Goal: Task Accomplishment & Management: Use online tool/utility

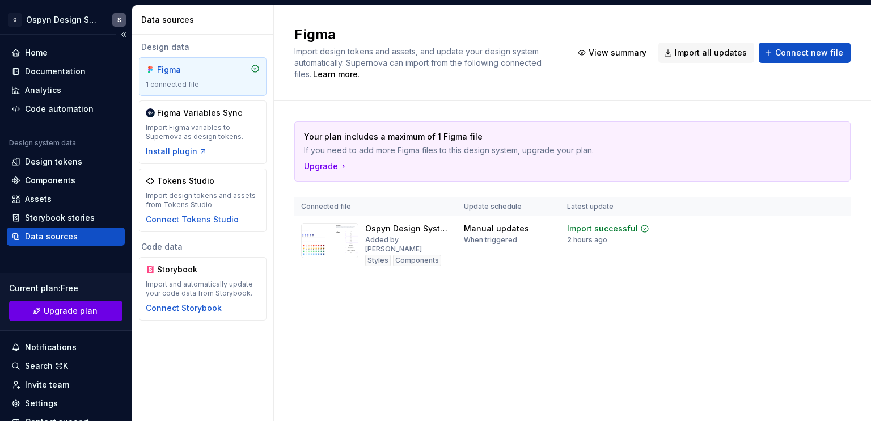
click at [73, 311] on span "Upgrade plan" at bounding box center [71, 310] width 54 height 11
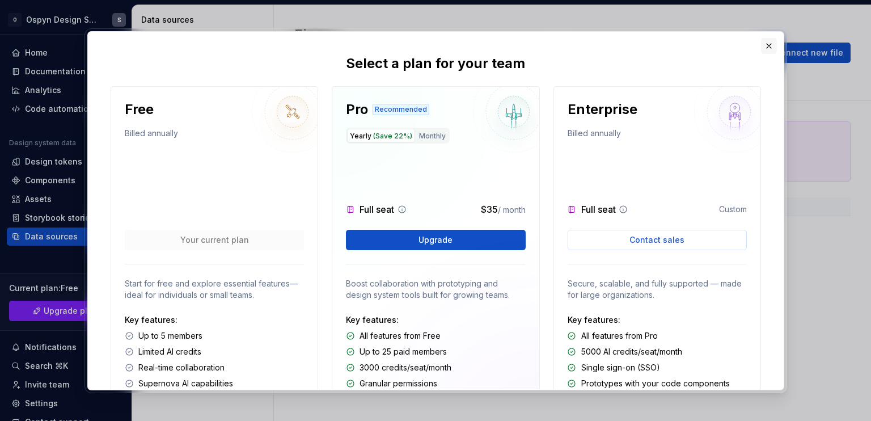
click at [766, 45] on button "button" at bounding box center [769, 46] width 16 height 16
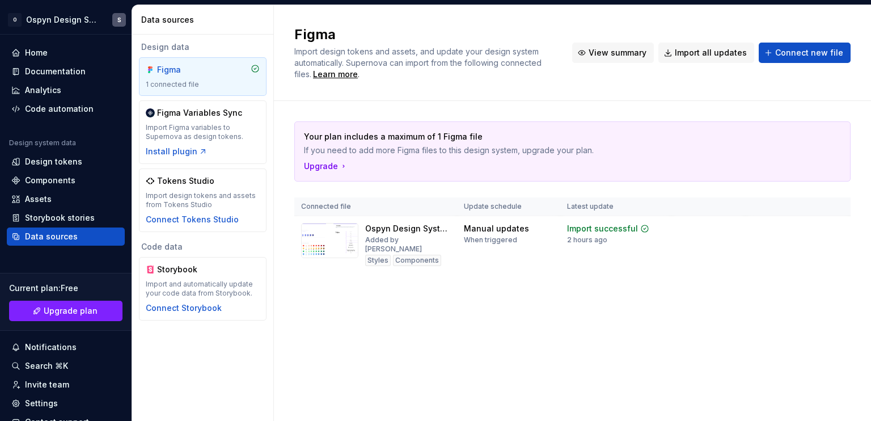
click at [603, 44] on button "View summary" at bounding box center [613, 53] width 82 height 20
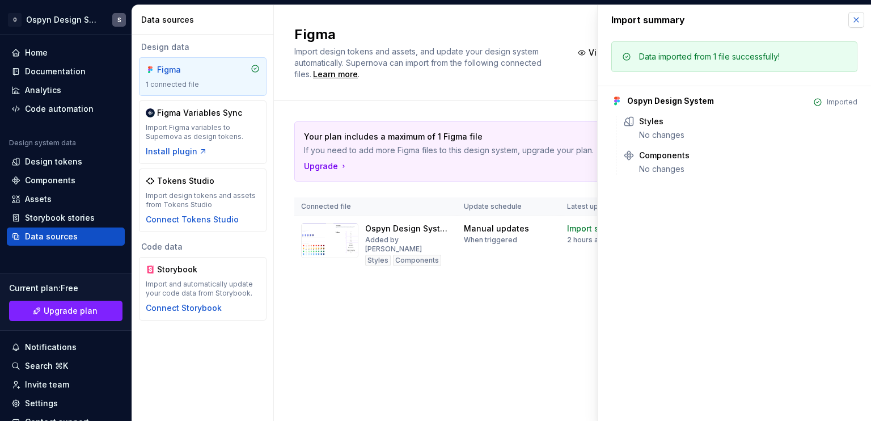
click at [854, 20] on button "button" at bounding box center [856, 20] width 16 height 16
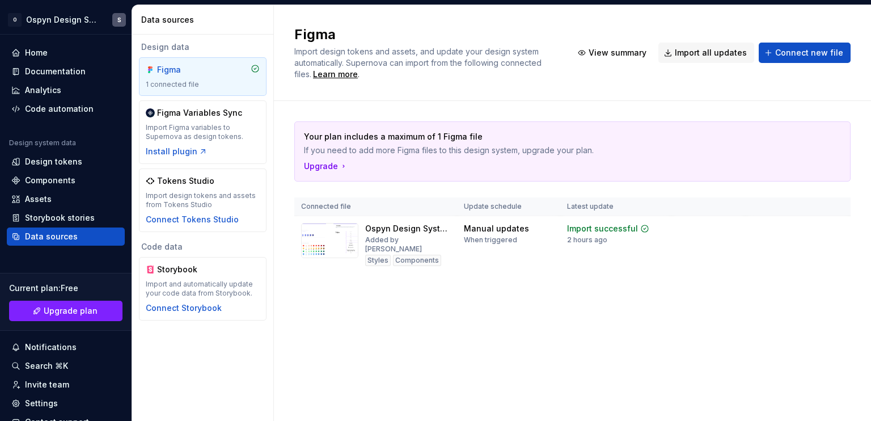
click at [586, 105] on div "Your plan includes a maximum of 1 Figma file If you need to add more Figma file…" at bounding box center [572, 208] width 556 height 215
click at [120, 32] on button "Collapse sidebar" at bounding box center [124, 35] width 16 height 16
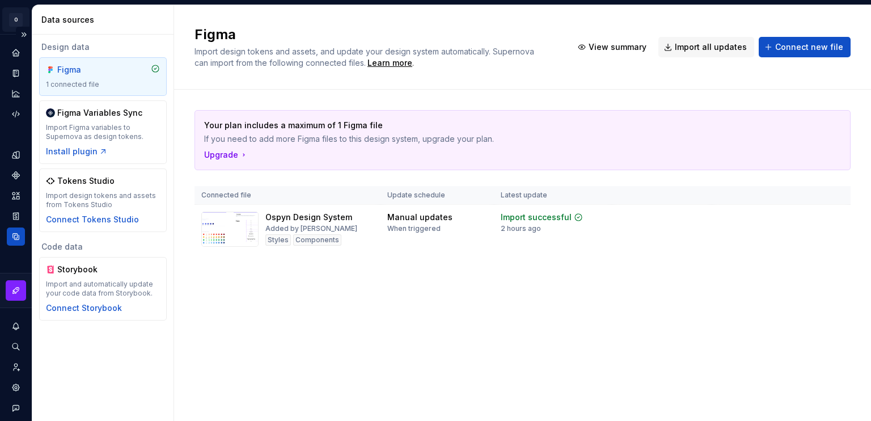
click at [16, 19] on html "O Ospyn Design System S Design system data Data sources Design data Figma 1 con…" at bounding box center [435, 210] width 871 height 421
click at [14, 18] on html "O Ospyn Design System S Design system data Data sources Design data Figma 1 con…" at bounding box center [435, 210] width 871 height 421
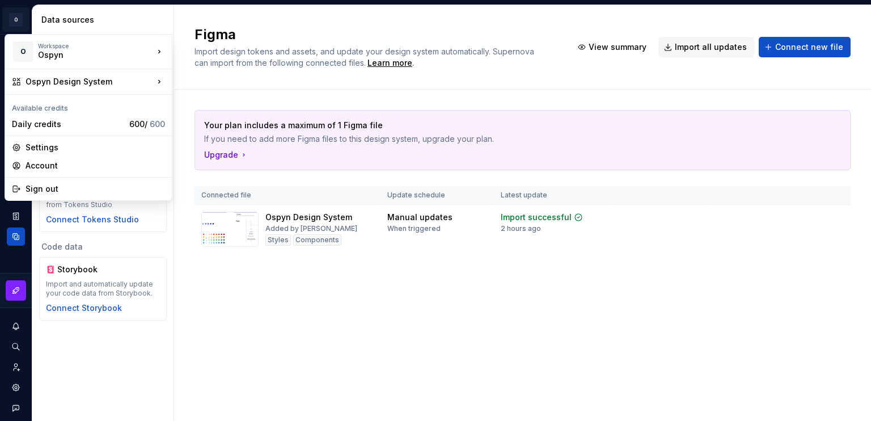
click at [14, 18] on html "O Ospyn Design System S Design system data Data sources Design data Figma 1 con…" at bounding box center [435, 210] width 871 height 421
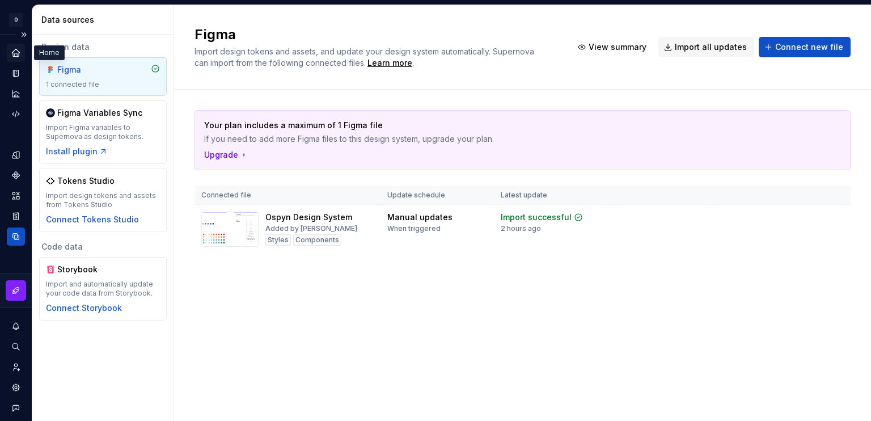
click at [18, 48] on icon "Home" at bounding box center [16, 53] width 10 height 10
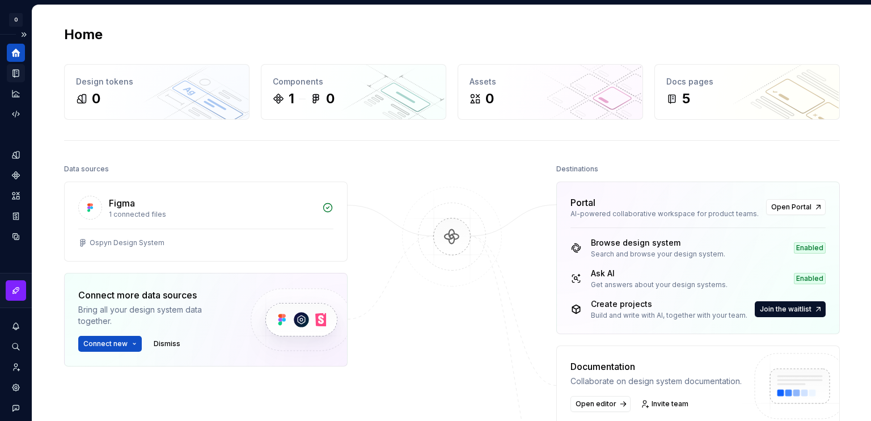
click at [18, 75] on icon "Documentation" at bounding box center [17, 73] width 5 height 6
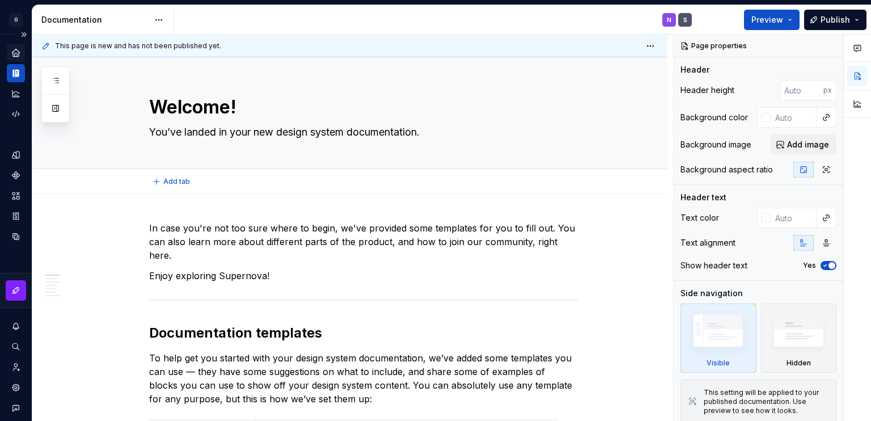
type textarea "*"
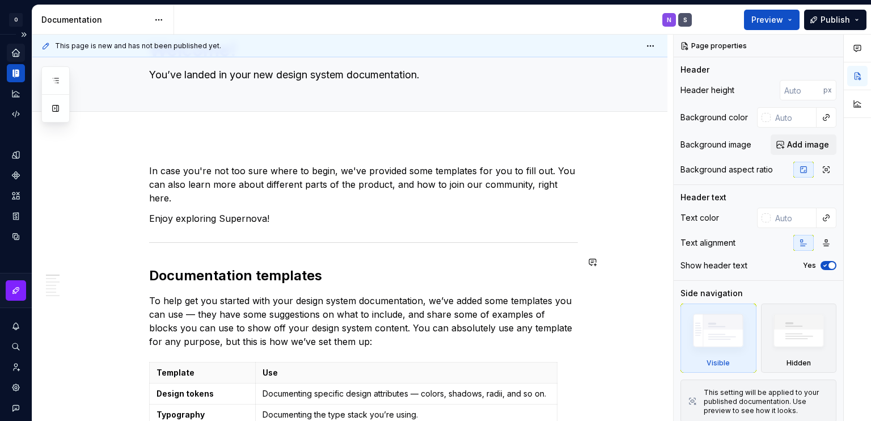
scroll to position [57, 0]
click at [18, 90] on icon "Analytics" at bounding box center [16, 93] width 10 height 10
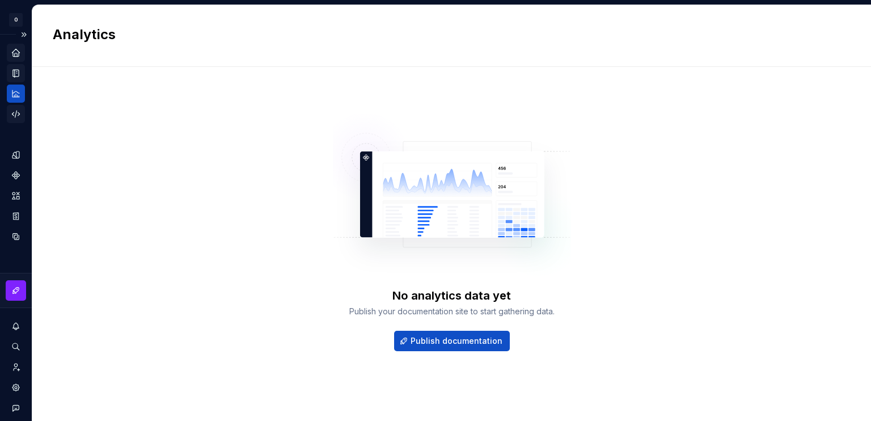
click at [18, 113] on icon "Code automation" at bounding box center [16, 114] width 10 height 10
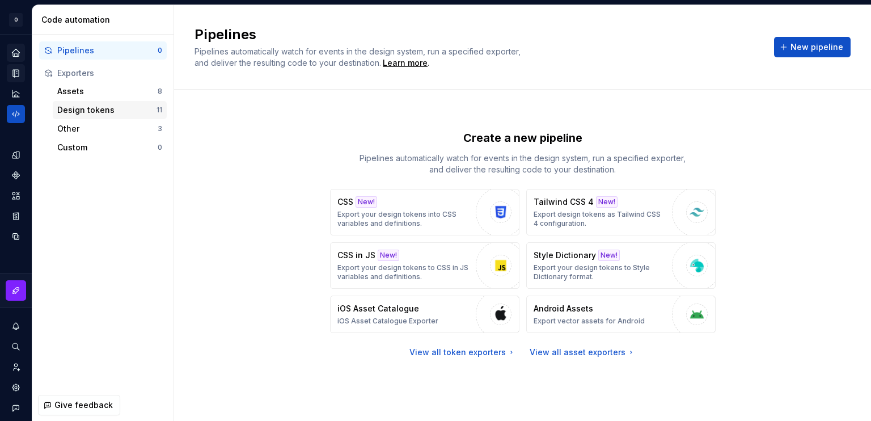
click at [88, 112] on div "Design tokens" at bounding box center [106, 109] width 99 height 11
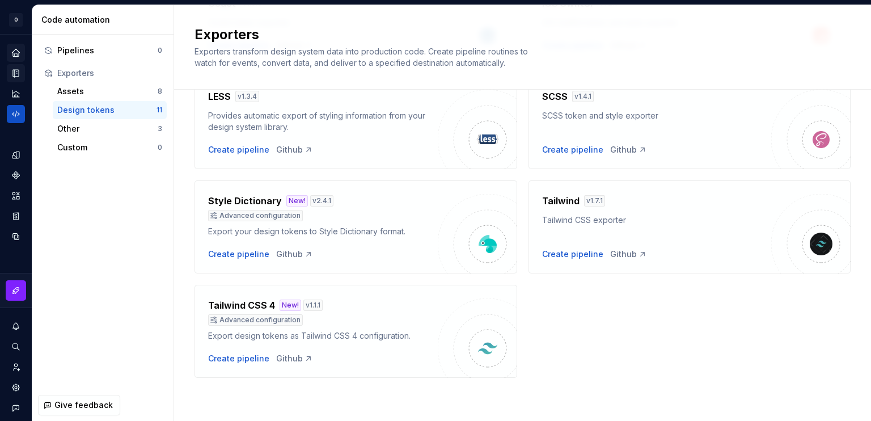
scroll to position [385, 0]
click at [12, 156] on icon "Design tokens" at bounding box center [16, 155] width 10 height 10
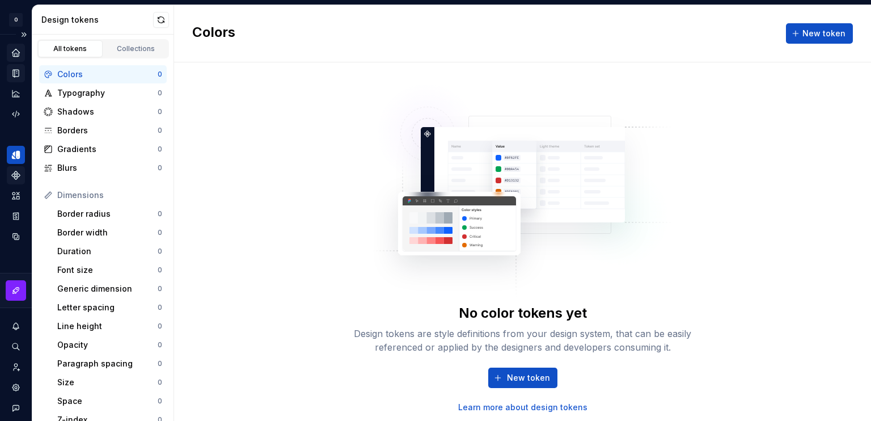
click at [17, 177] on icon "Components" at bounding box center [16, 175] width 8 height 8
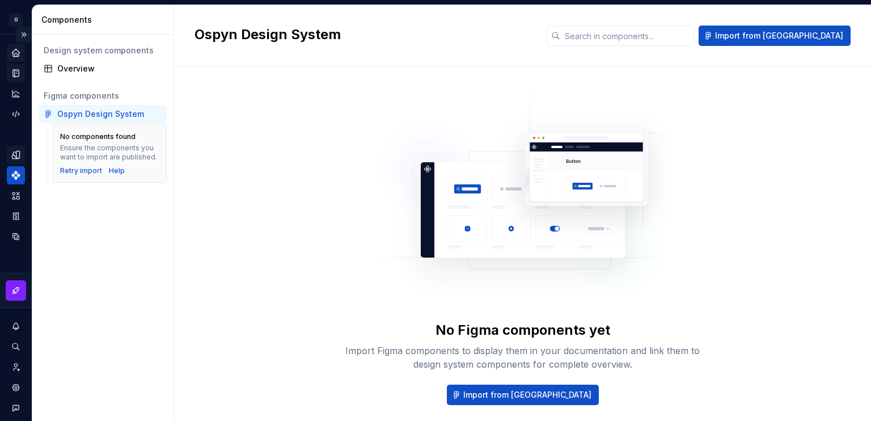
click at [16, 37] on button "Expand sidebar" at bounding box center [24, 35] width 16 height 16
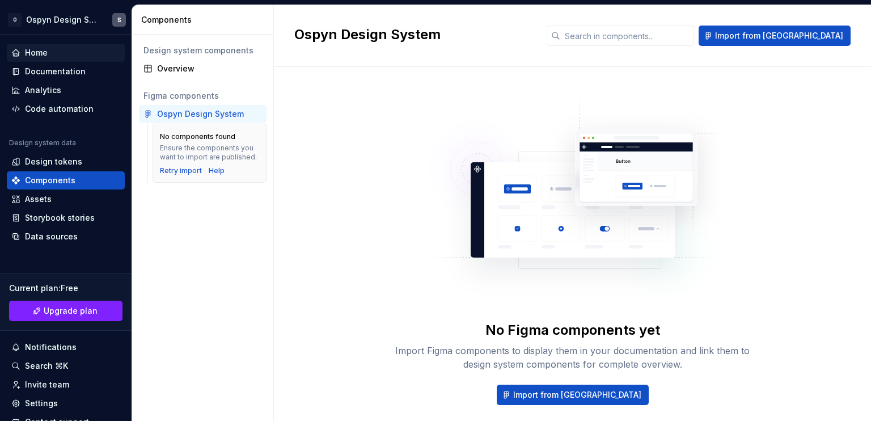
click at [36, 54] on div "Home" at bounding box center [36, 52] width 23 height 11
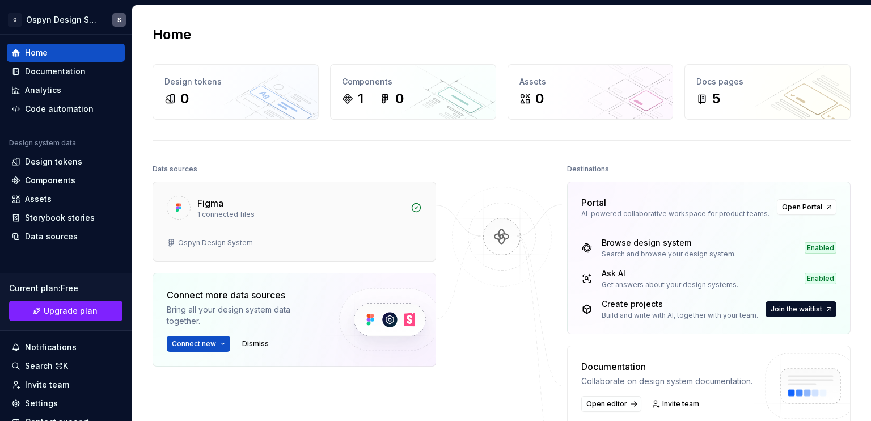
click at [222, 238] on div "Ospyn Design System" at bounding box center [215, 242] width 75 height 9
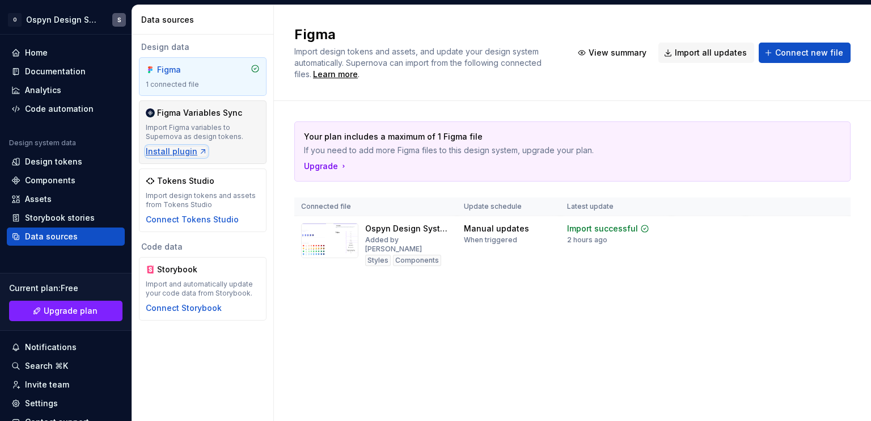
click at [187, 150] on div "Install plugin" at bounding box center [177, 151] width 62 height 11
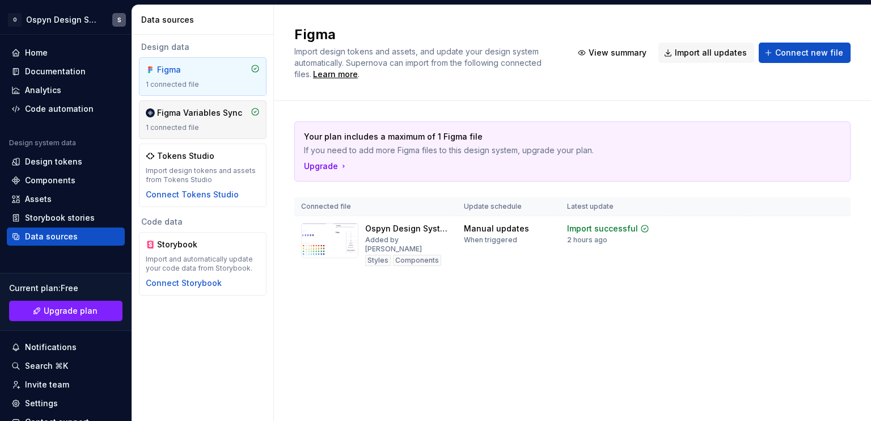
click at [212, 114] on div "Figma Variables Sync" at bounding box center [199, 112] width 85 height 11
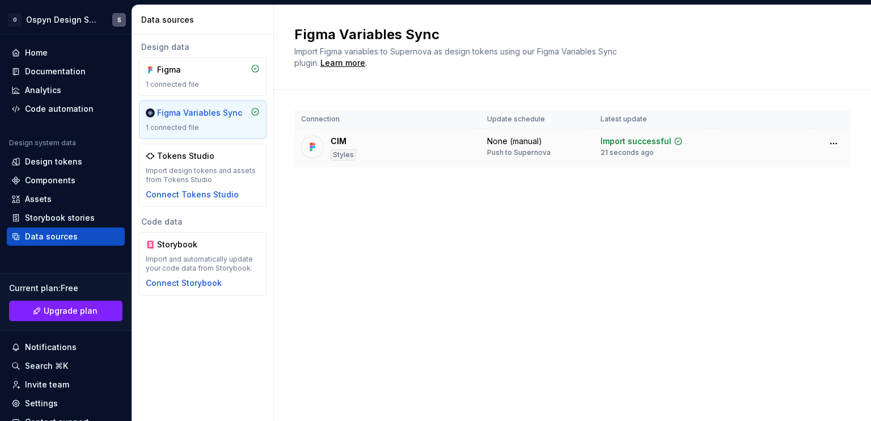
click at [357, 142] on div "CIM Styles" at bounding box center [387, 147] width 172 height 25
click at [345, 154] on div "Styles" at bounding box center [343, 154] width 26 height 11
click at [837, 144] on html "O Ospyn Design System S Home Documentation Analytics Code automation Design sys…" at bounding box center [435, 210] width 871 height 421
click at [837, 146] on html "O Ospyn Design System S Home Documentation Analytics Code automation Design sys…" at bounding box center [435, 210] width 871 height 421
click at [296, 142] on td "CIM Styles" at bounding box center [387, 148] width 186 height 39
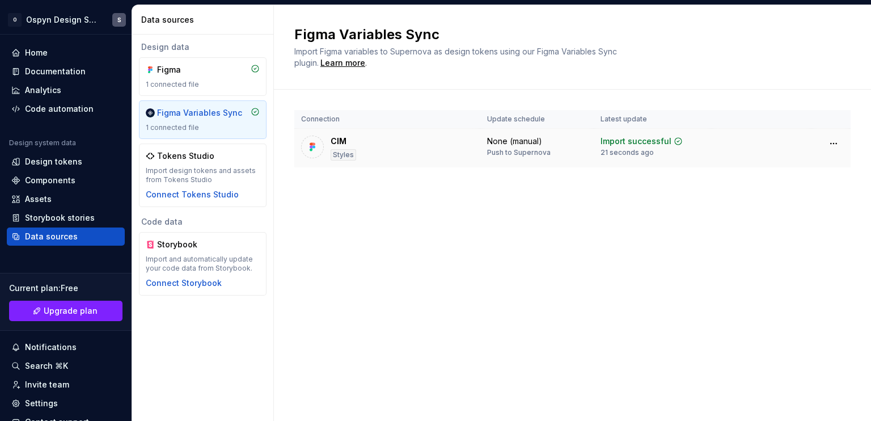
click at [311, 145] on img at bounding box center [312, 146] width 11 height 11
click at [184, 125] on div "1 connected file" at bounding box center [203, 127] width 114 height 9
click at [185, 114] on div "Figma Variables Sync" at bounding box center [199, 112] width 85 height 11
click at [190, 109] on div "Figma Variables Sync" at bounding box center [199, 112] width 85 height 11
click at [315, 150] on img at bounding box center [312, 146] width 11 height 11
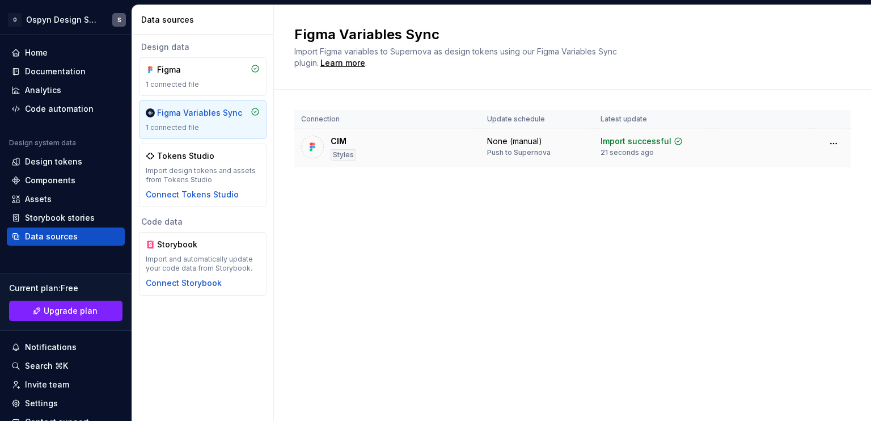
click at [342, 154] on div "Styles" at bounding box center [343, 154] width 26 height 11
click at [173, 78] on div "Figma 1 connected file" at bounding box center [203, 76] width 114 height 25
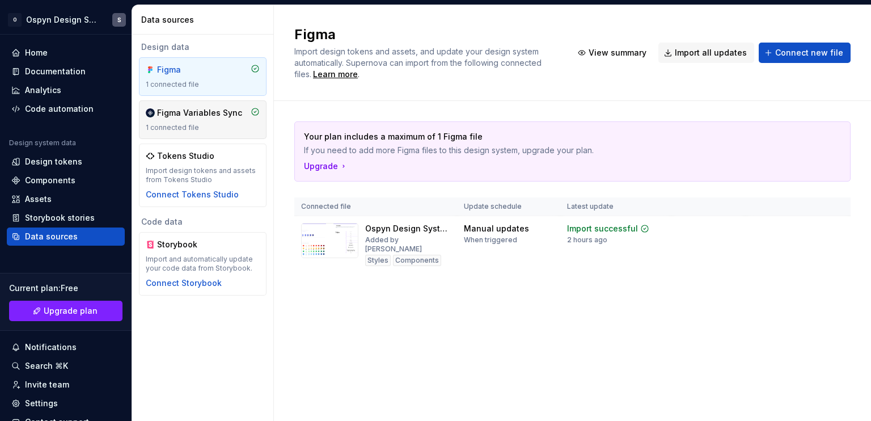
click at [203, 118] on div "Figma Variables Sync" at bounding box center [199, 112] width 85 height 11
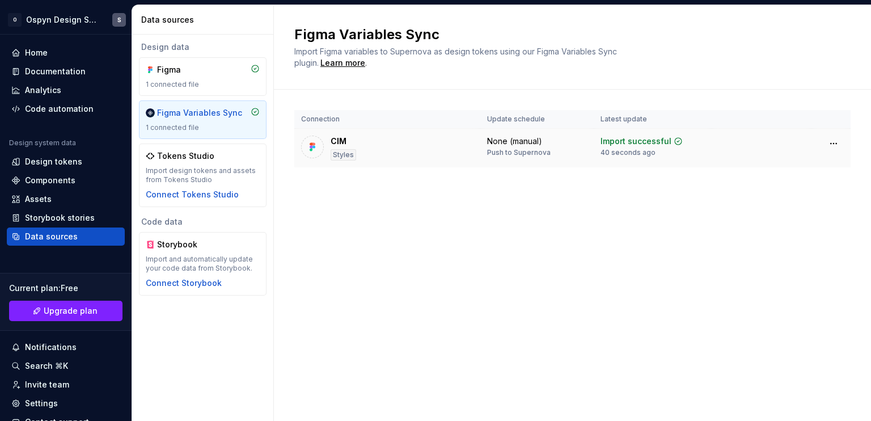
click at [329, 151] on div "CIM Styles" at bounding box center [387, 147] width 172 height 25
click at [834, 144] on html "O Ospyn Design System S Home Documentation Analytics Code automation Design sys…" at bounding box center [435, 210] width 871 height 421
click at [697, 249] on html "O Ospyn Design System S Home Documentation Analytics Code automation Design sys…" at bounding box center [435, 210] width 871 height 421
click at [482, 149] on td "None (manual) Push to Supernova" at bounding box center [536, 148] width 113 height 39
click at [166, 65] on div "Figma" at bounding box center [184, 69] width 54 height 11
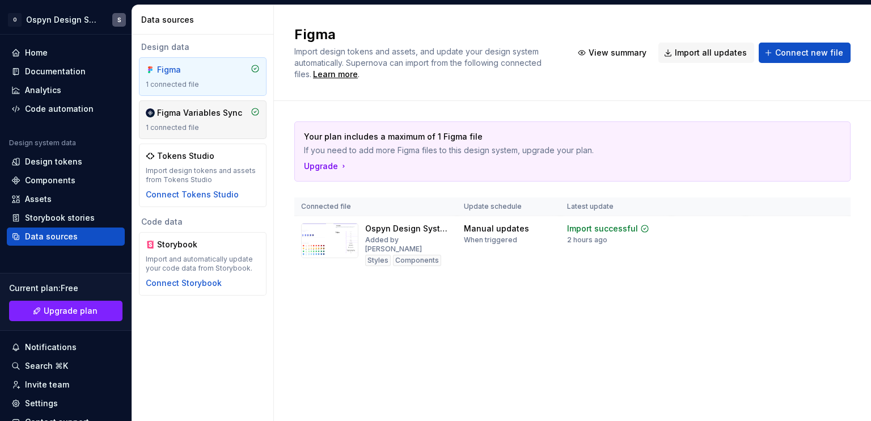
click at [181, 132] on div "Figma Variables Sync 1 connected file" at bounding box center [203, 119] width 128 height 39
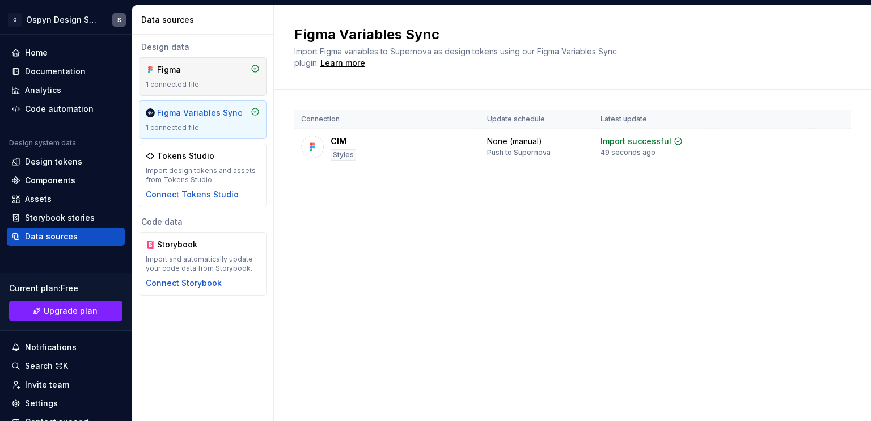
click at [184, 88] on div "1 connected file" at bounding box center [203, 84] width 114 height 9
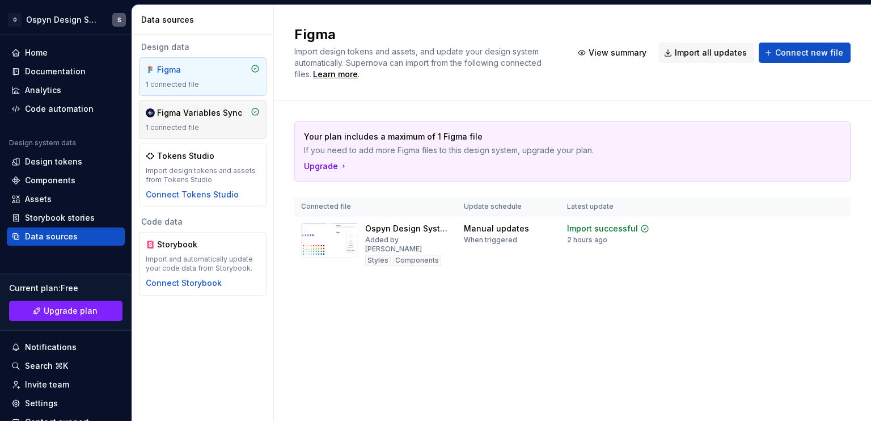
click at [185, 111] on div "Figma Variables Sync" at bounding box center [199, 112] width 85 height 11
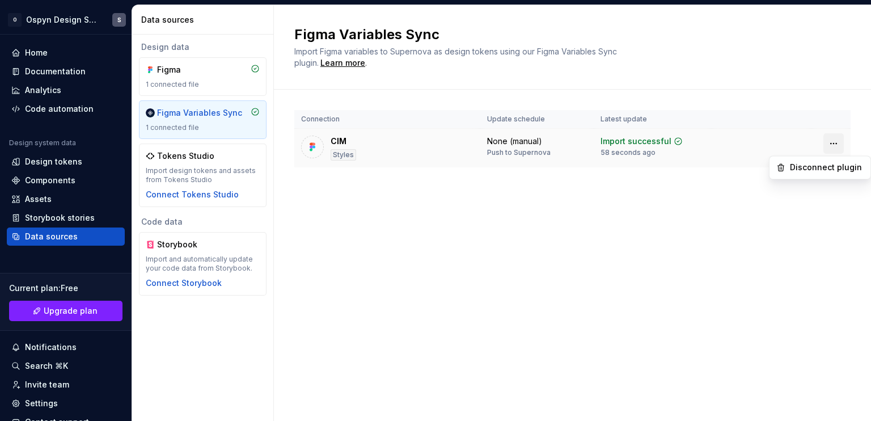
click at [841, 141] on html "O Ospyn Design System S Home Documentation Analytics Code automation Design sys…" at bounding box center [435, 210] width 871 height 421
click at [832, 165] on div "Disconnect plugin" at bounding box center [827, 167] width 74 height 11
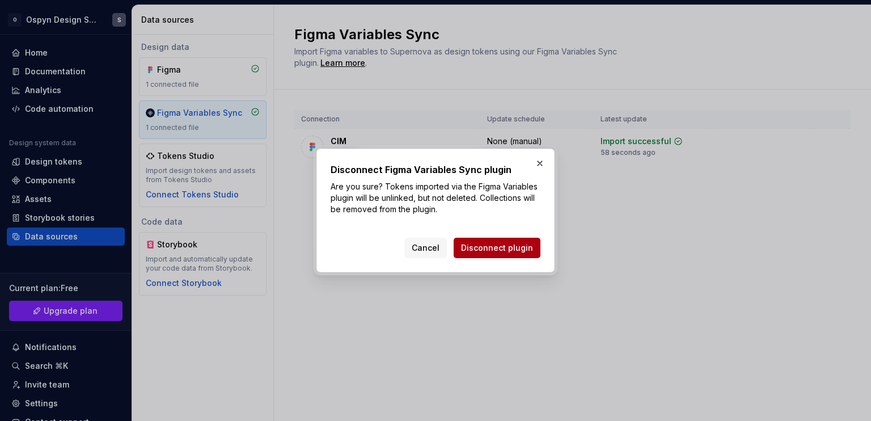
click at [493, 247] on span "Disconnect plugin" at bounding box center [497, 247] width 72 height 11
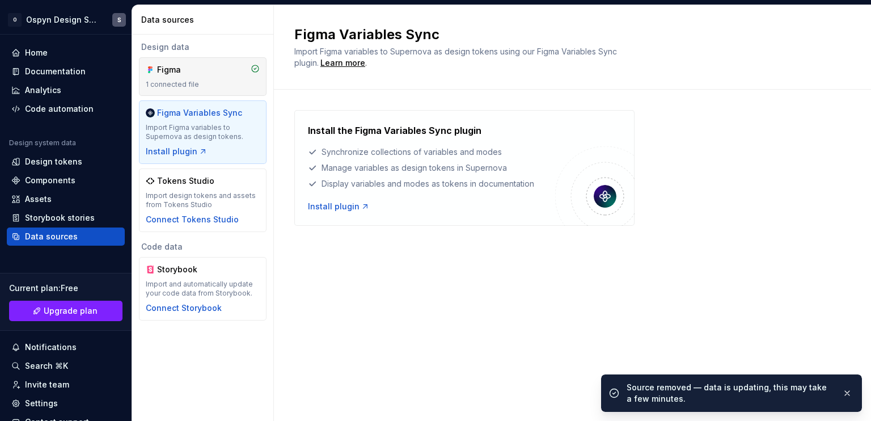
click at [181, 83] on div "1 connected file" at bounding box center [203, 84] width 114 height 9
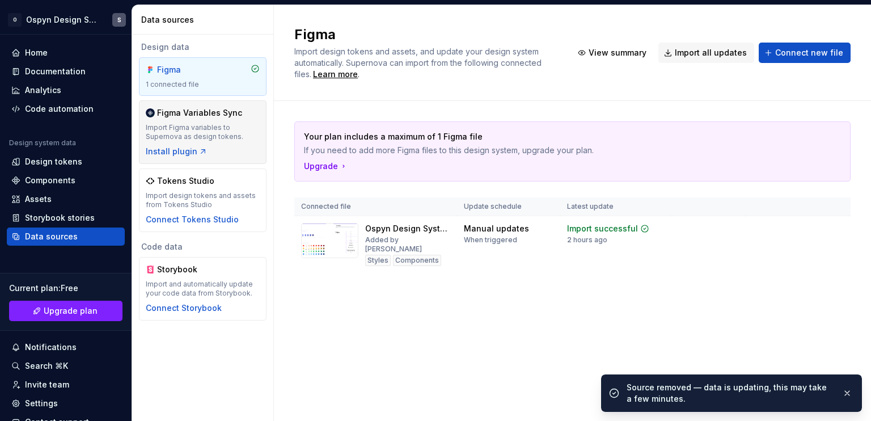
click at [207, 144] on div "Figma Variables Sync Import Figma variables to Supernova as design tokens. Inst…" at bounding box center [203, 132] width 114 height 50
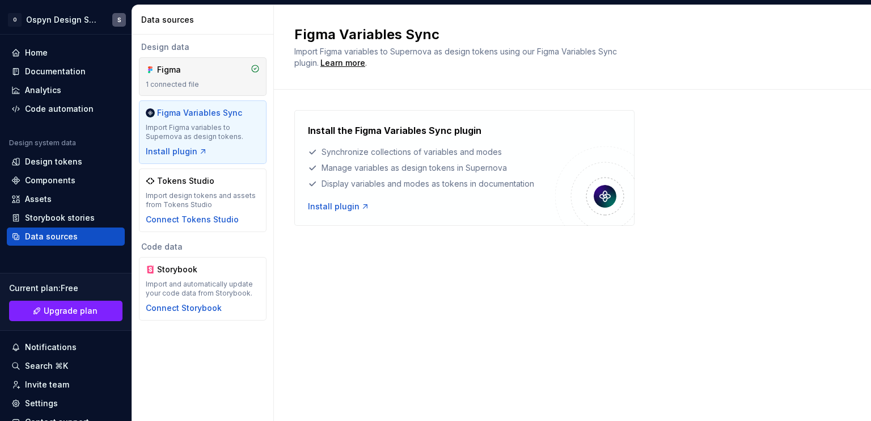
click at [206, 86] on div "1 connected file" at bounding box center [203, 84] width 114 height 9
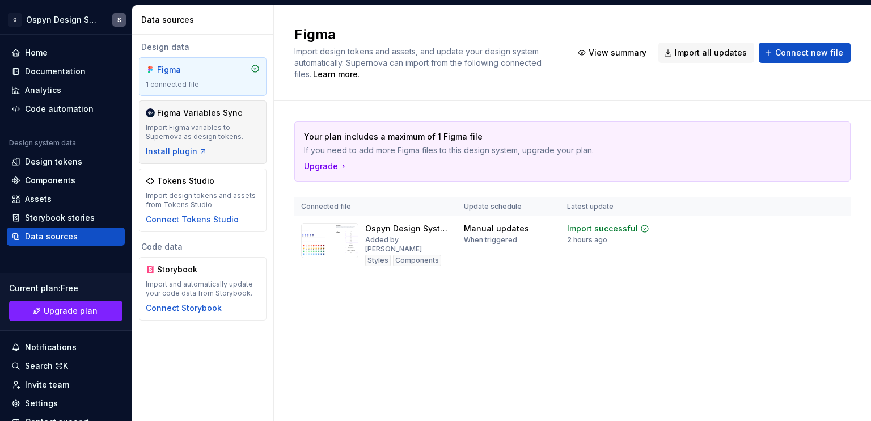
click at [204, 124] on div "Import Figma variables to Supernova as design tokens." at bounding box center [203, 132] width 114 height 18
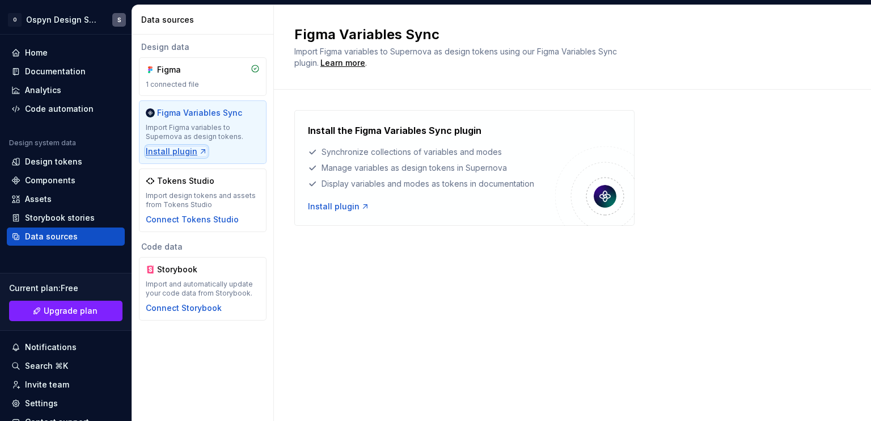
click at [173, 148] on div "Install plugin" at bounding box center [177, 151] width 62 height 11
click at [432, 281] on div "Figma Variables Sync Import Figma variables to Supernova as design tokens using…" at bounding box center [572, 212] width 597 height 415
click at [222, 73] on div "Figma" at bounding box center [203, 69] width 114 height 11
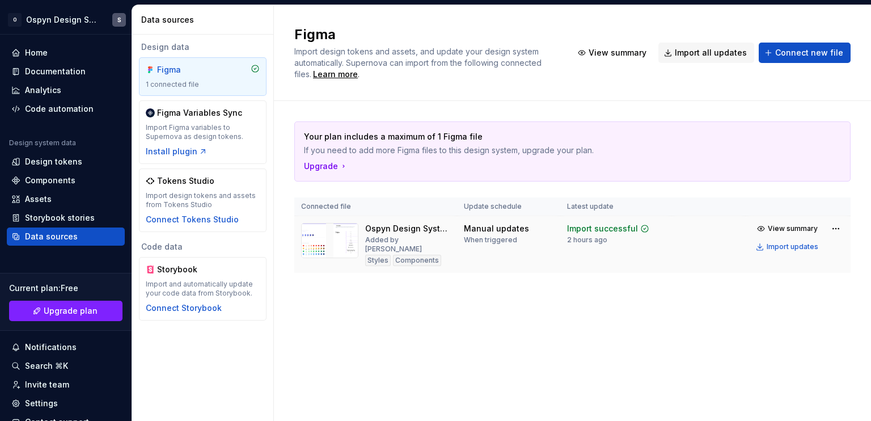
click at [605, 241] on div "2 hours ago" at bounding box center [587, 239] width 40 height 9
click at [805, 244] on div "Import updates" at bounding box center [792, 246] width 52 height 9
click at [332, 238] on img at bounding box center [329, 240] width 57 height 35
click at [629, 54] on span "View summary" at bounding box center [617, 52] width 58 height 11
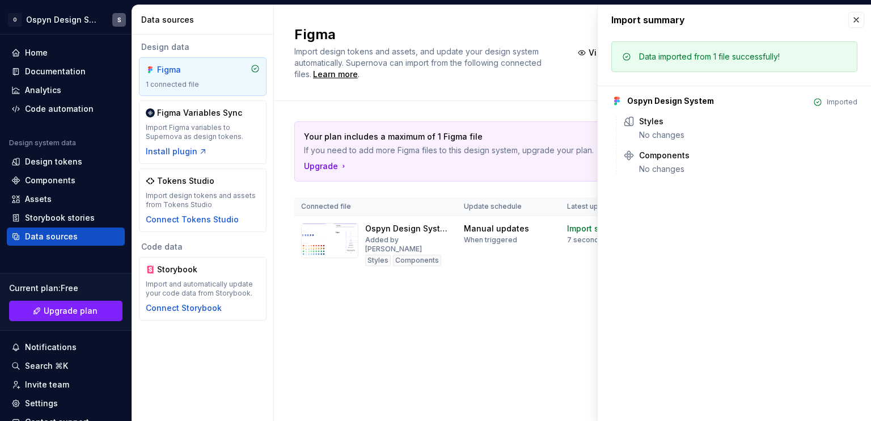
click at [573, 80] on div "Figma Import design tokens and assets, and update your design system automatica…" at bounding box center [572, 53] width 597 height 96
click at [849, 15] on button "button" at bounding box center [856, 20] width 16 height 16
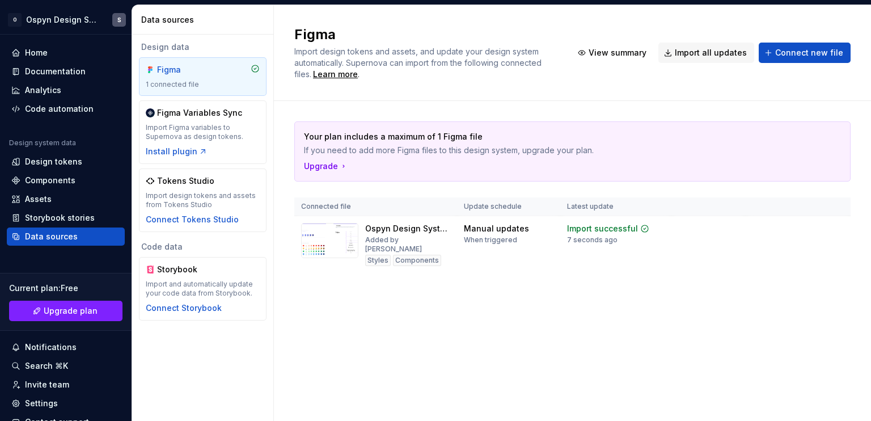
click at [805, 226] on span "View summary" at bounding box center [792, 228] width 50 height 9
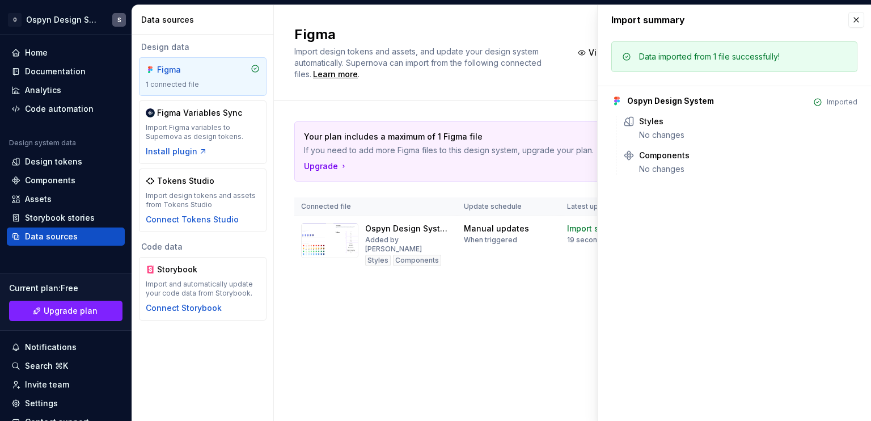
click at [868, 22] on div "Import summary" at bounding box center [733, 19] width 273 height 29
click at [863, 22] on button "button" at bounding box center [856, 20] width 16 height 16
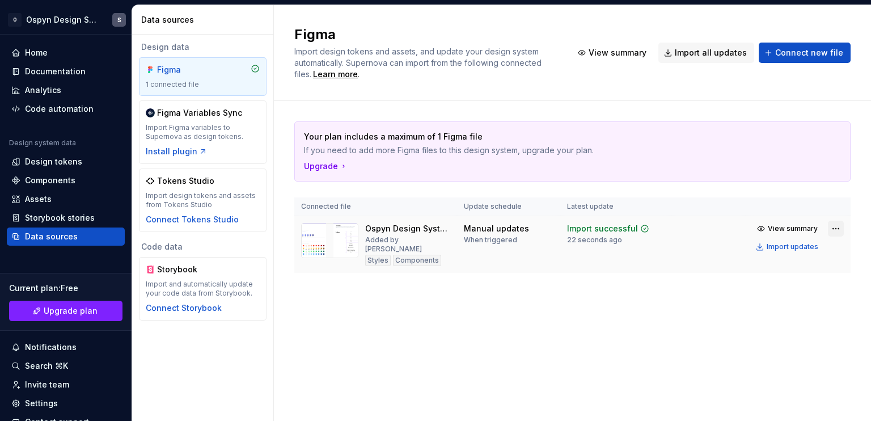
click at [838, 227] on html "O Ospyn Design System S Home Documentation Analytics Code automation Design sys…" at bounding box center [435, 210] width 871 height 421
click at [551, 333] on html "O Ospyn Design System S Home Documentation Analytics Code automation Design sys…" at bounding box center [435, 210] width 871 height 421
click at [415, 255] on div "Components" at bounding box center [417, 260] width 48 height 11
click at [323, 240] on img at bounding box center [329, 240] width 57 height 35
click at [220, 82] on div "1 connected file" at bounding box center [203, 84] width 114 height 9
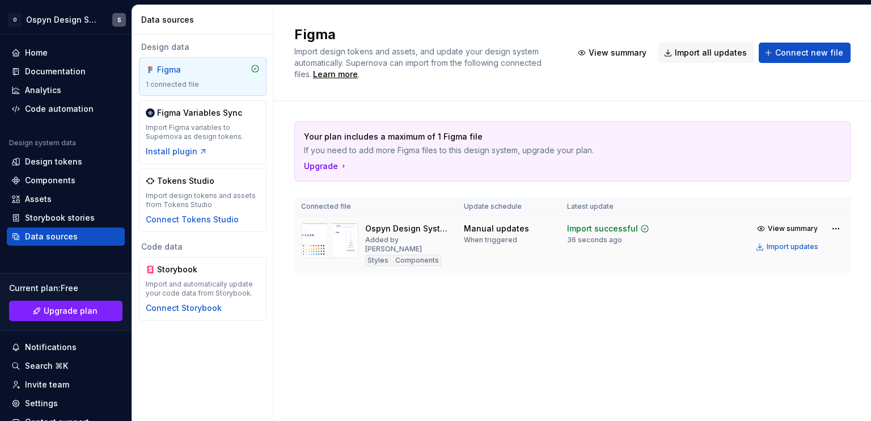
click at [341, 238] on img at bounding box center [329, 240] width 57 height 35
click at [47, 163] on div "Design tokens" at bounding box center [53, 161] width 57 height 11
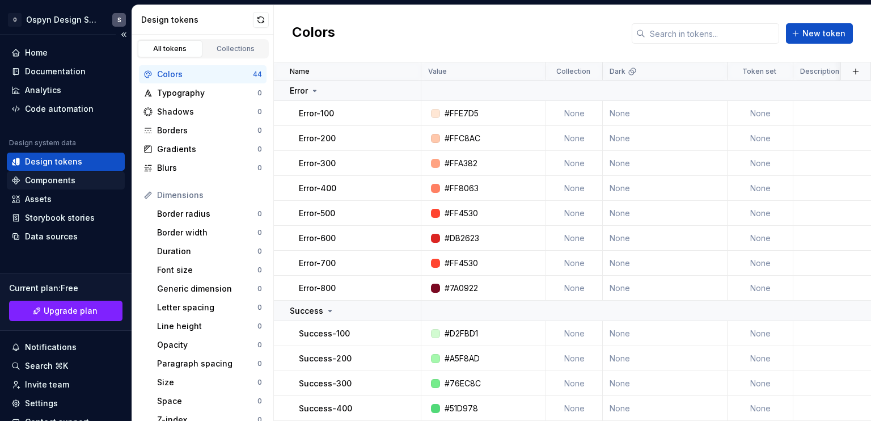
click at [66, 181] on div "Components" at bounding box center [50, 180] width 50 height 11
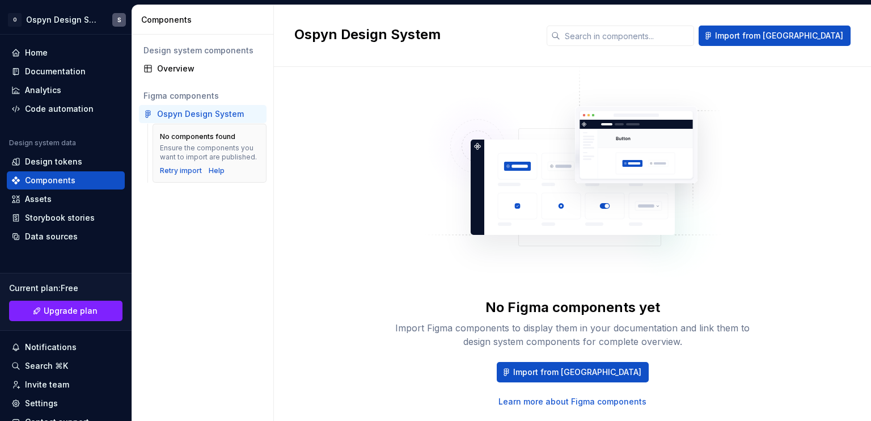
scroll to position [52, 0]
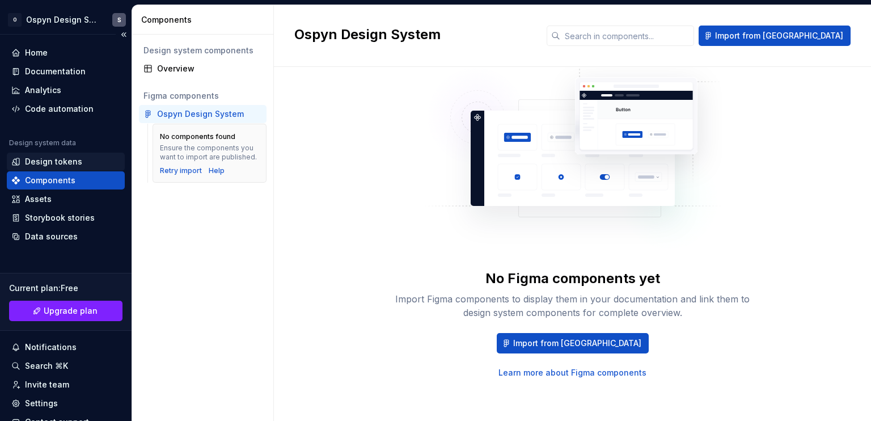
click at [54, 157] on div "Design tokens" at bounding box center [53, 161] width 57 height 11
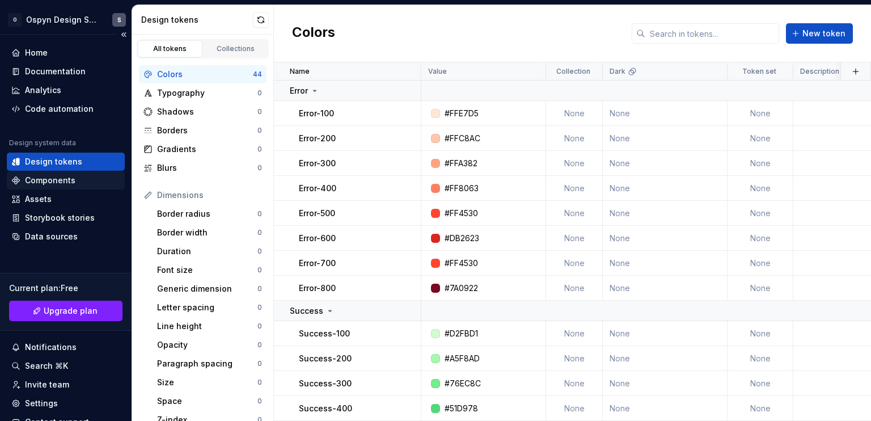
click at [51, 177] on div "Components" at bounding box center [50, 180] width 50 height 11
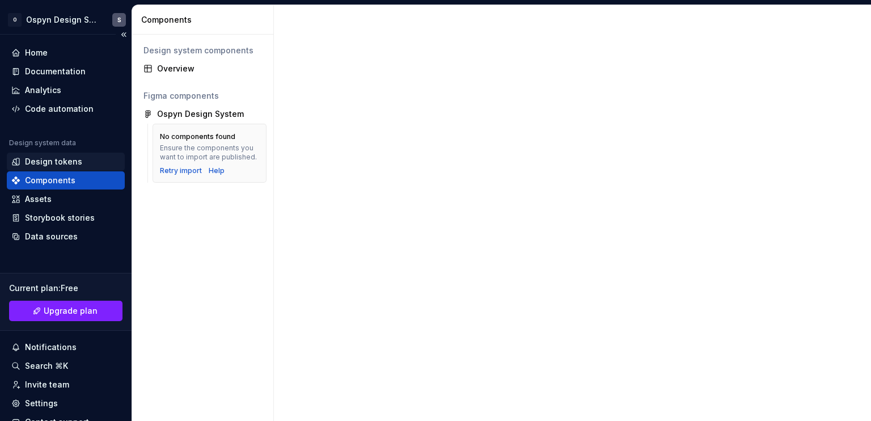
click at [48, 159] on div "Design tokens" at bounding box center [53, 161] width 57 height 11
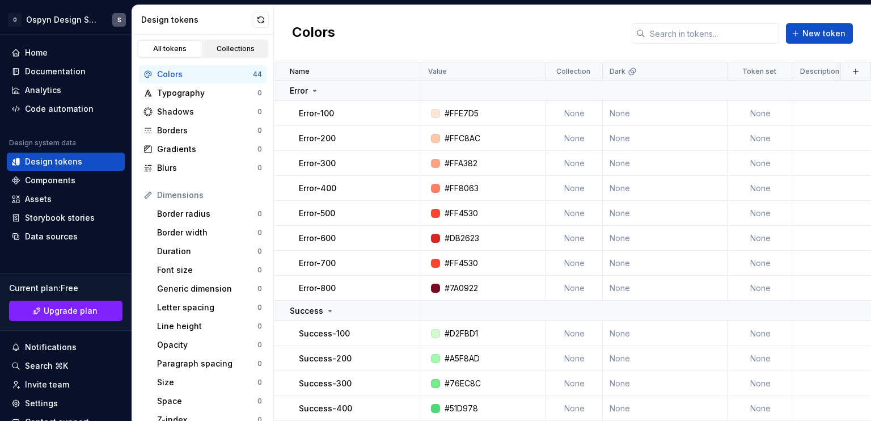
click at [215, 44] on div "Collections" at bounding box center [235, 48] width 57 height 9
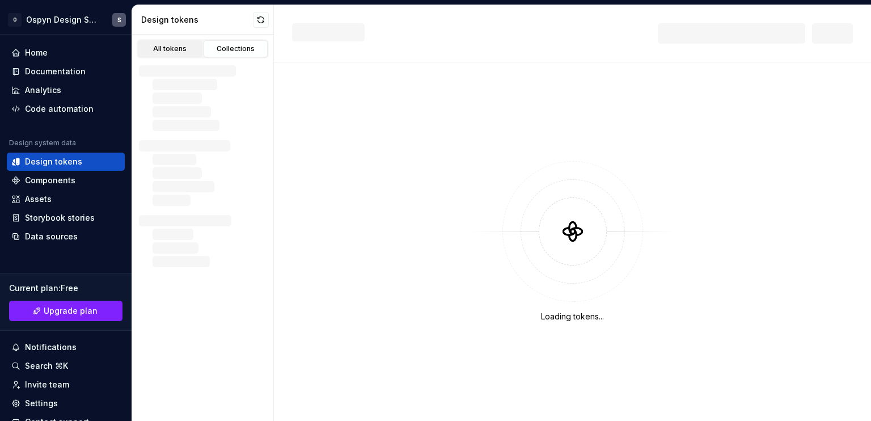
click at [166, 50] on div "All tokens" at bounding box center [170, 48] width 57 height 9
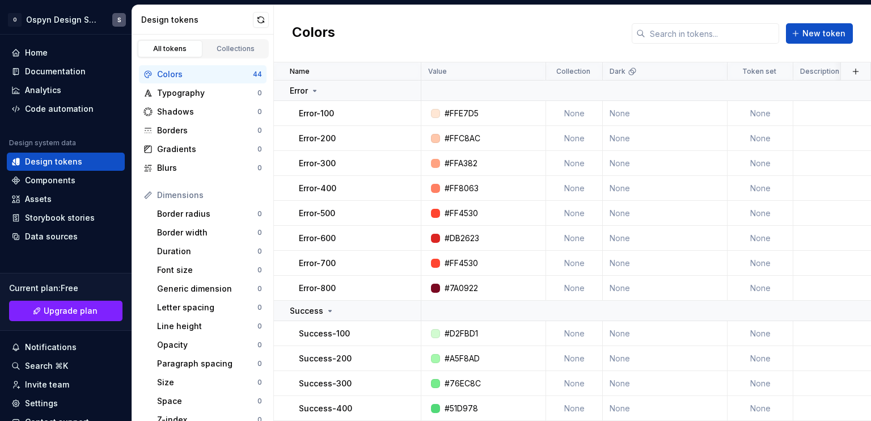
click at [187, 76] on div "Colors" at bounding box center [205, 74] width 96 height 11
click at [187, 95] on div "Typography" at bounding box center [207, 92] width 100 height 11
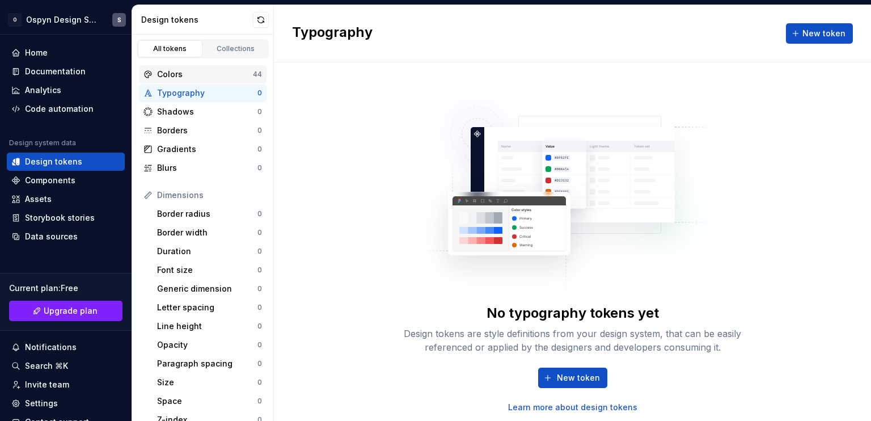
click at [191, 77] on div "Colors" at bounding box center [205, 74] width 96 height 11
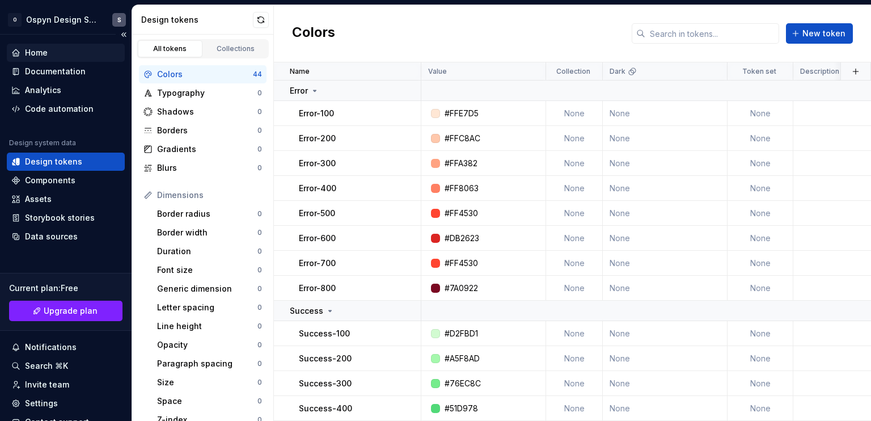
click at [45, 52] on div "Home" at bounding box center [36, 52] width 23 height 11
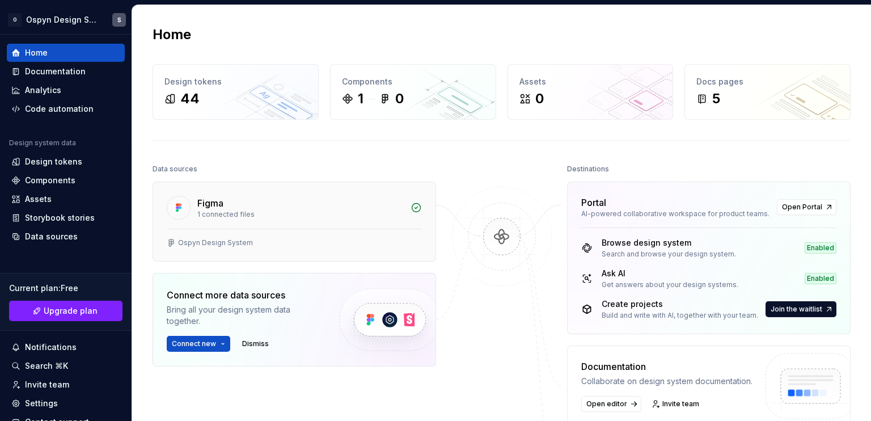
click at [384, 210] on div "1 connected files" at bounding box center [300, 214] width 206 height 9
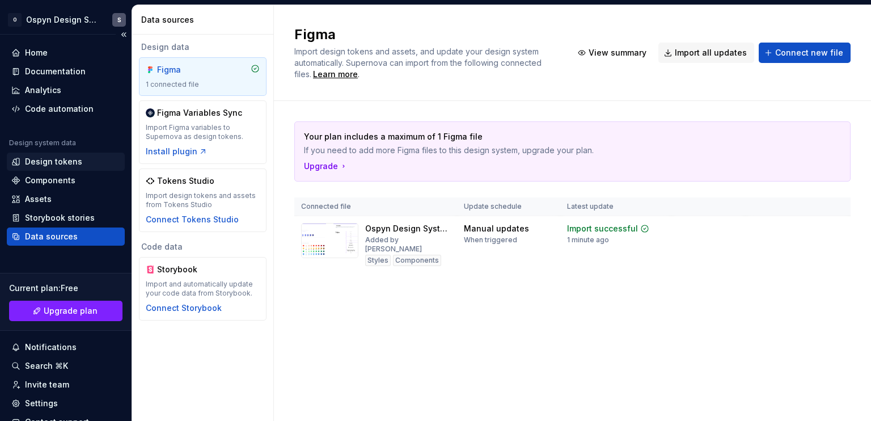
click at [49, 158] on div "Design tokens" at bounding box center [53, 161] width 57 height 11
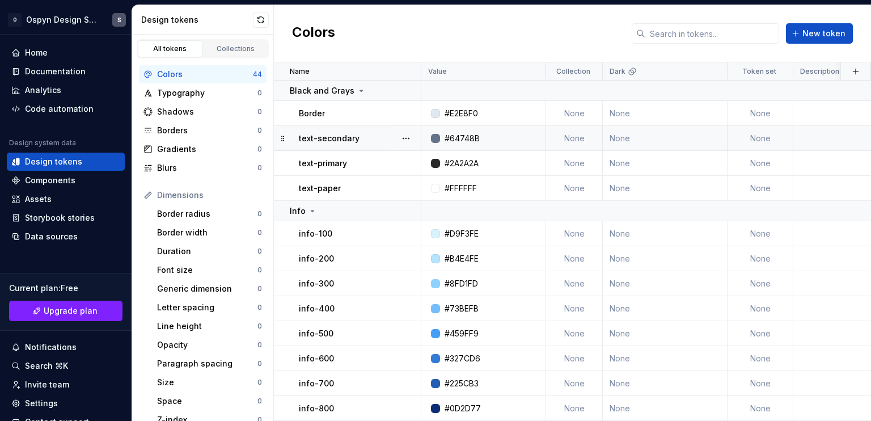
scroll to position [885, 0]
drag, startPoint x: 182, startPoint y: 78, endPoint x: 456, endPoint y: 122, distance: 277.4
click at [456, 126] on td "#64748B" at bounding box center [483, 138] width 125 height 25
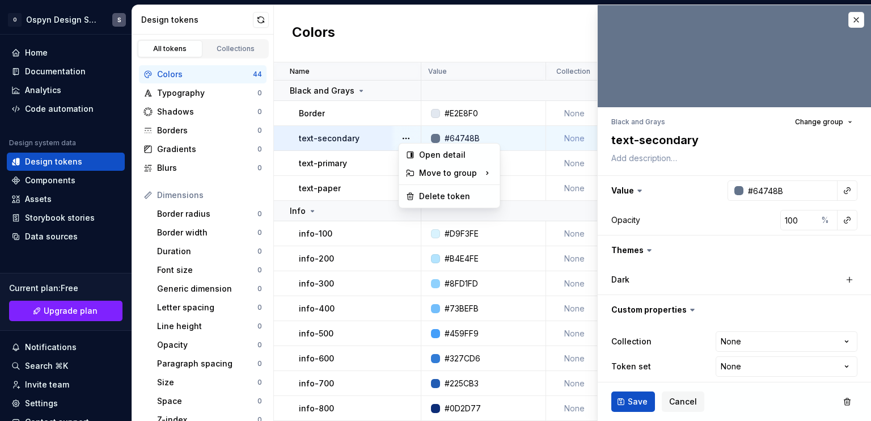
click at [415, 31] on html "O Ospyn Design System S Home Documentation Analytics Code automation Design sys…" at bounding box center [435, 210] width 871 height 421
click at [850, 18] on button "button" at bounding box center [856, 20] width 16 height 16
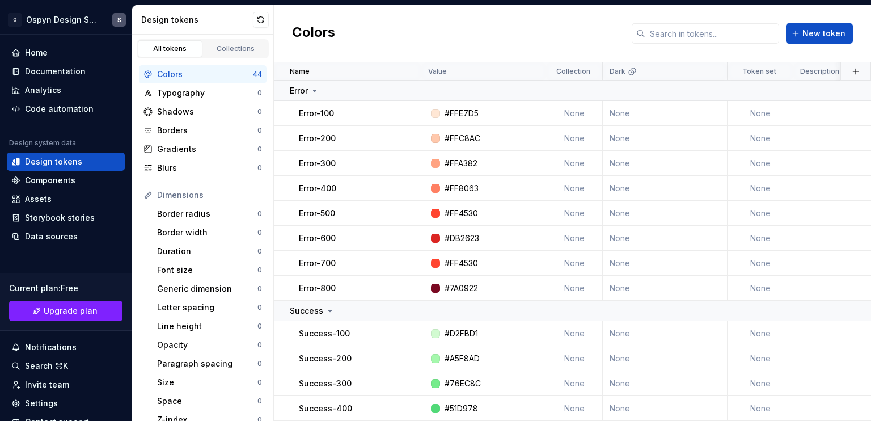
click at [196, 74] on div "Colors" at bounding box center [205, 74] width 96 height 11
click at [307, 90] on p "Error" at bounding box center [299, 90] width 18 height 11
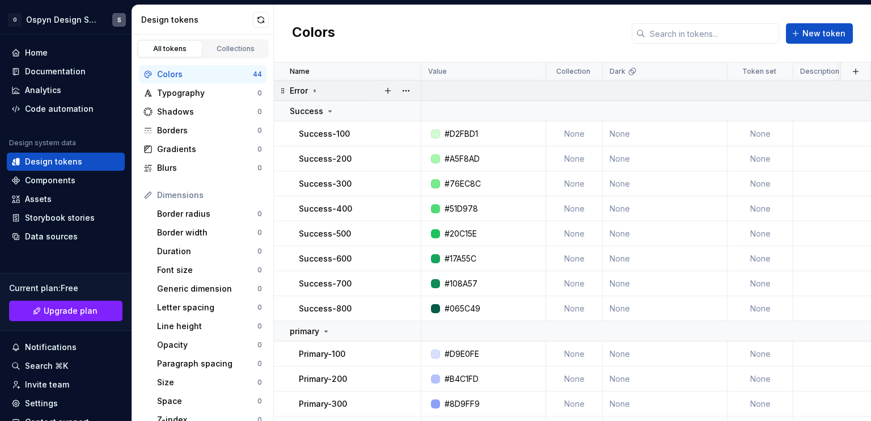
click at [313, 90] on icon at bounding box center [314, 90] width 9 height 9
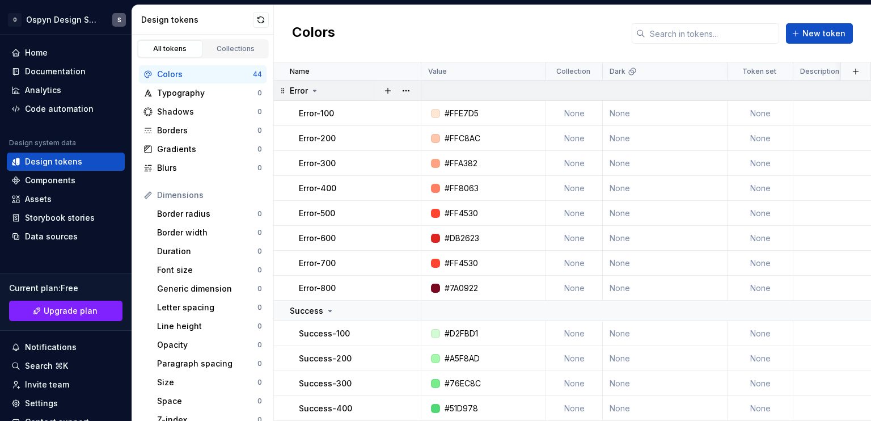
click at [313, 90] on icon at bounding box center [314, 90] width 3 height 1
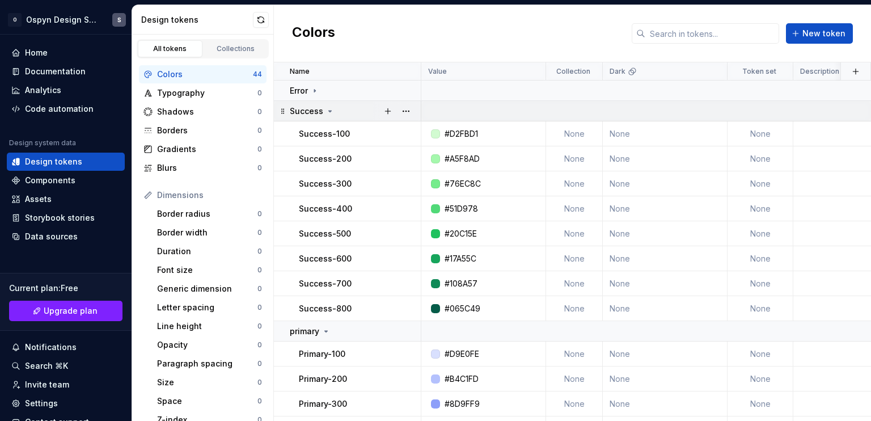
click at [324, 108] on div "Success" at bounding box center [312, 110] width 45 height 11
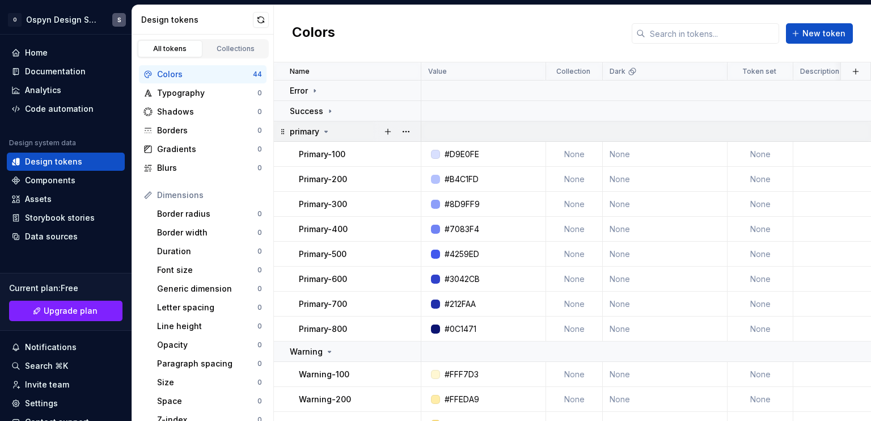
click at [324, 127] on icon at bounding box center [325, 131] width 9 height 9
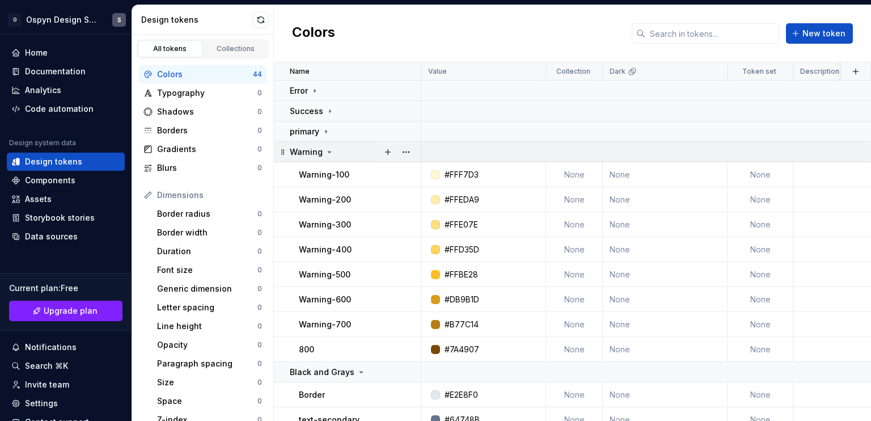
click at [325, 148] on icon at bounding box center [329, 151] width 9 height 9
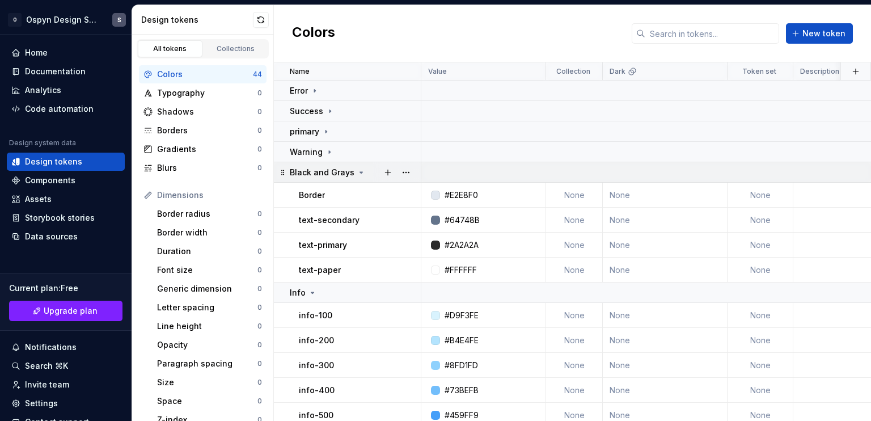
click at [360, 172] on icon at bounding box center [361, 172] width 3 height 1
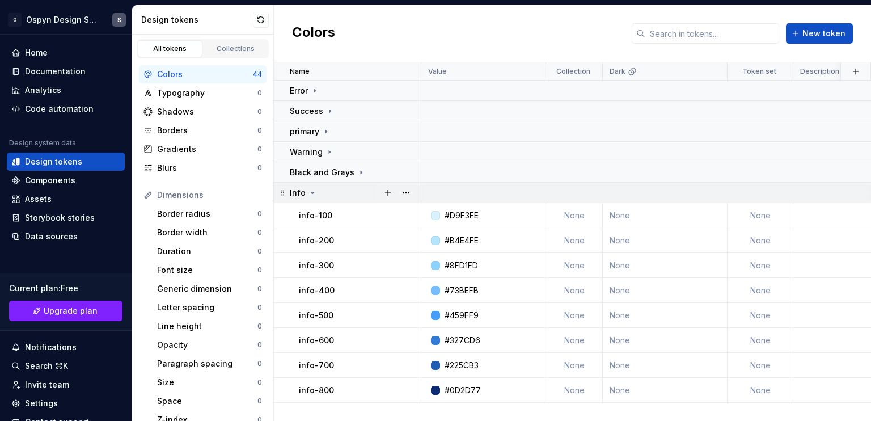
click at [314, 190] on icon at bounding box center [312, 192] width 9 height 9
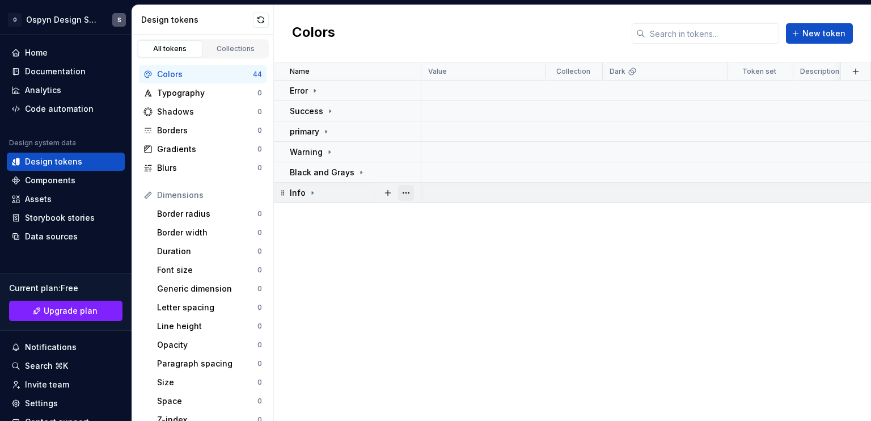
click at [408, 192] on button "button" at bounding box center [406, 193] width 16 height 16
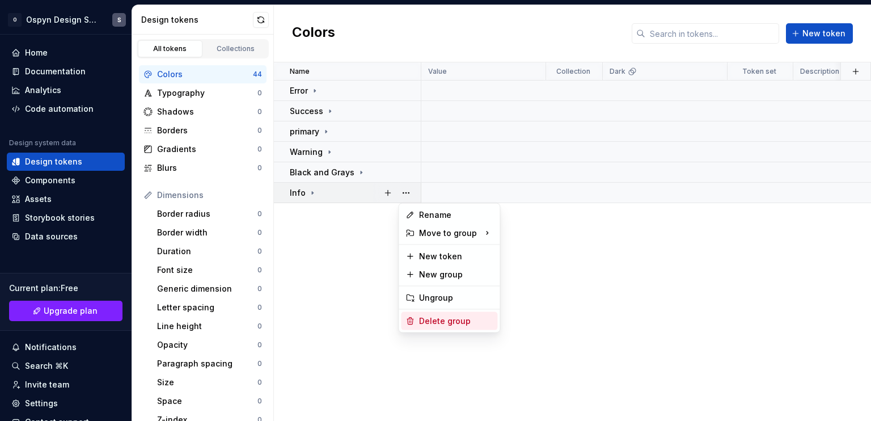
click at [438, 319] on div "Delete group" at bounding box center [456, 320] width 74 height 11
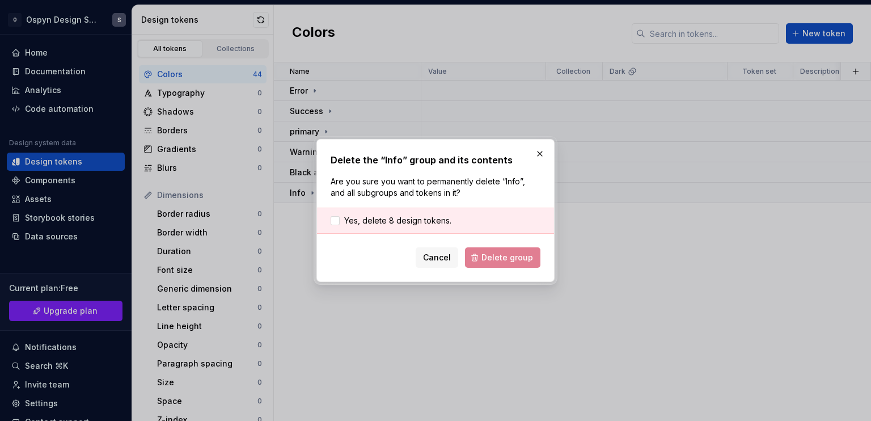
click at [329, 218] on div "Yes, delete 8 design tokens." at bounding box center [435, 220] width 237 height 26
click at [330, 220] on div at bounding box center [334, 220] width 9 height 9
drag, startPoint x: 501, startPoint y: 260, endPoint x: 499, endPoint y: 266, distance: 6.5
click at [501, 260] on span "Delete group" at bounding box center [507, 257] width 52 height 11
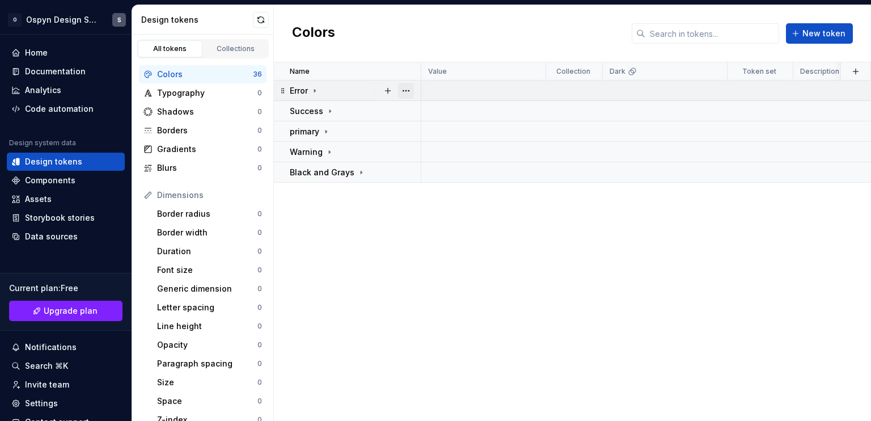
click at [406, 90] on button "button" at bounding box center [406, 91] width 16 height 16
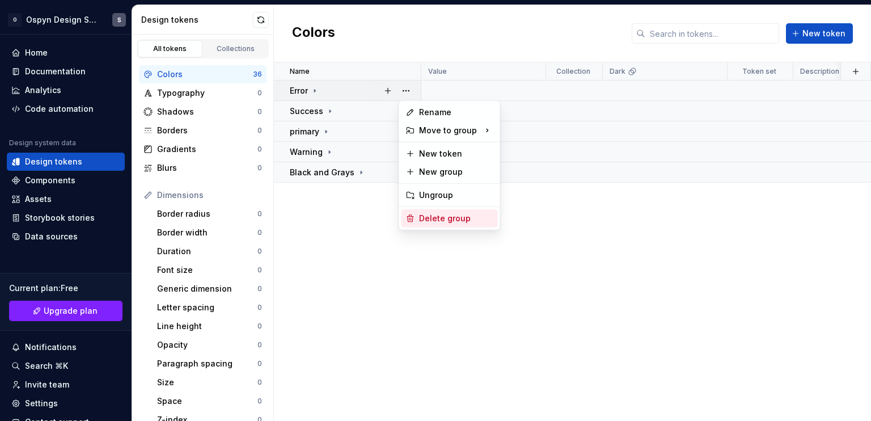
click at [436, 215] on div "Delete group" at bounding box center [456, 218] width 74 height 11
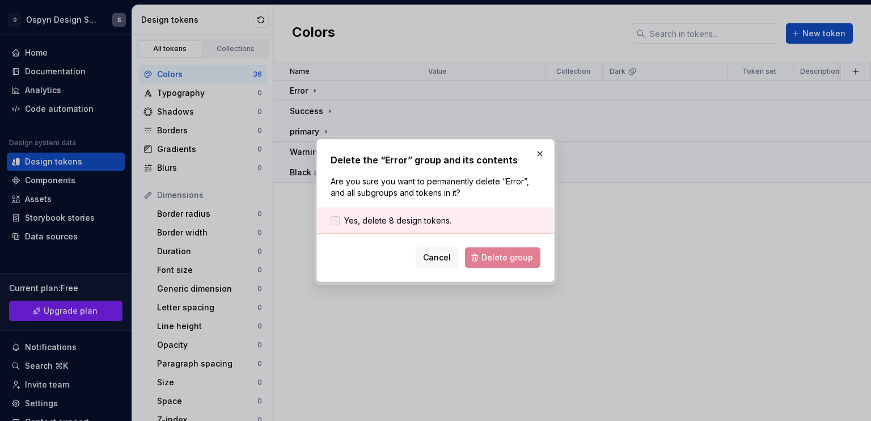
click at [336, 217] on div at bounding box center [334, 220] width 9 height 9
click at [517, 252] on span "Delete group" at bounding box center [507, 257] width 52 height 11
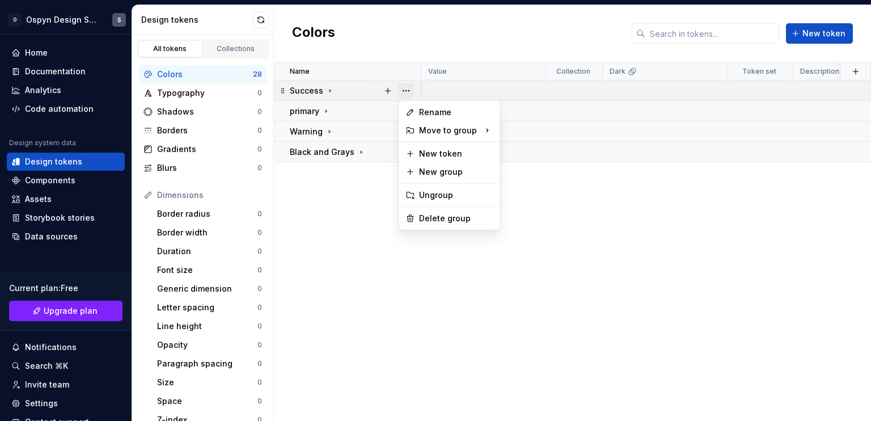
click at [406, 90] on button "button" at bounding box center [406, 91] width 16 height 16
click at [441, 214] on div "Delete group" at bounding box center [456, 218] width 74 height 11
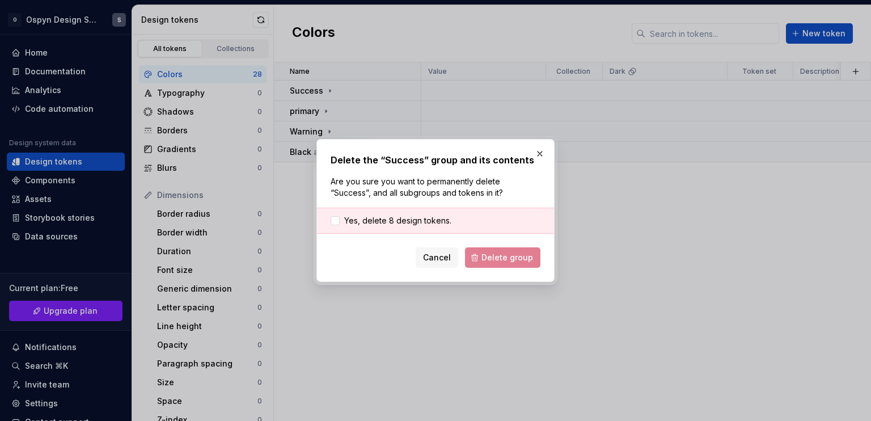
click at [497, 258] on div "Cancel Delete group" at bounding box center [435, 257] width 210 height 20
click at [334, 221] on div at bounding box center [334, 220] width 9 height 9
click at [490, 253] on span "Delete group" at bounding box center [507, 257] width 52 height 11
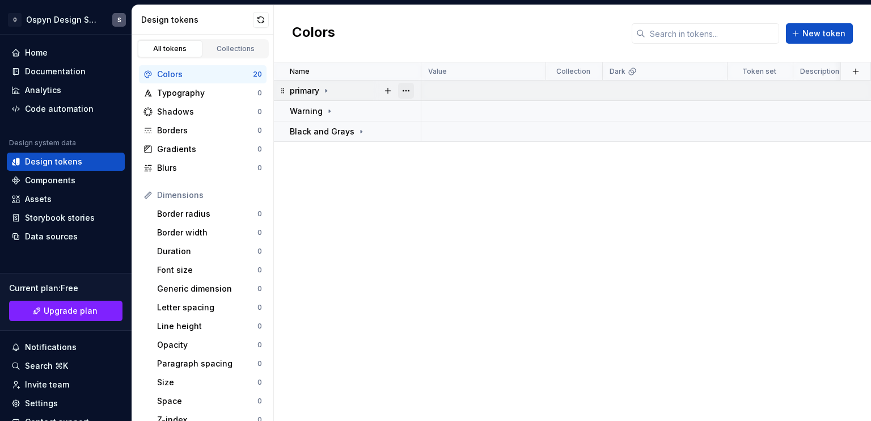
click at [410, 88] on button "button" at bounding box center [406, 91] width 16 height 16
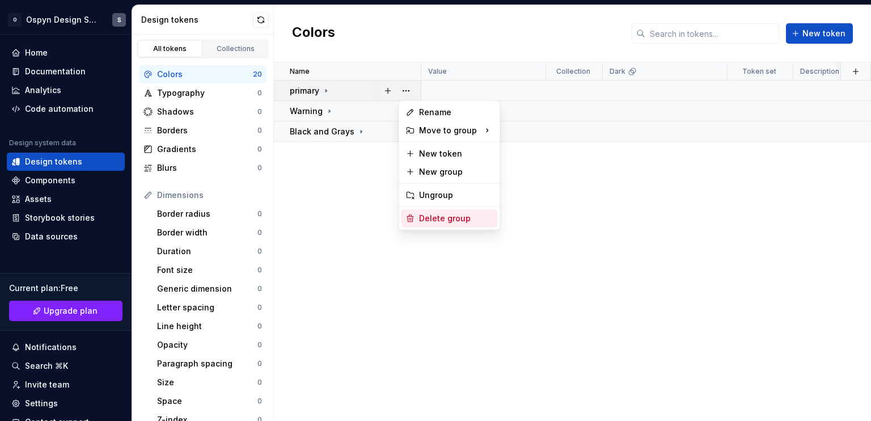
click at [431, 210] on div "Delete group" at bounding box center [449, 218] width 96 height 18
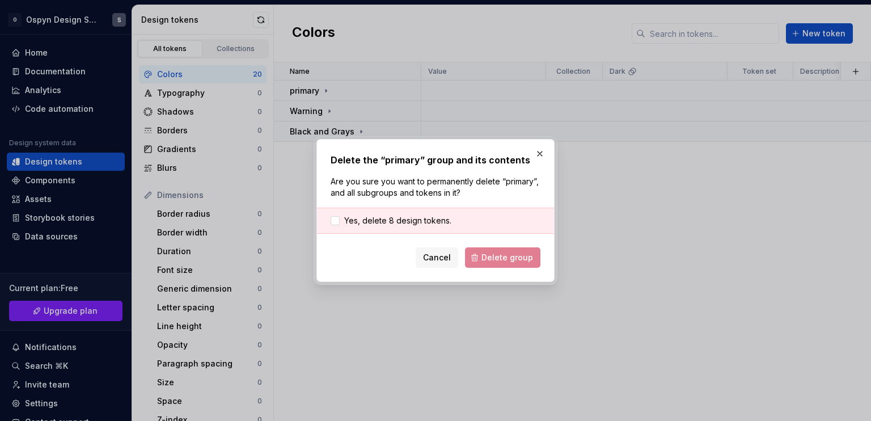
click at [504, 253] on div "Cancel Delete group" at bounding box center [435, 257] width 210 height 20
click at [337, 222] on div at bounding box center [334, 220] width 9 height 9
click at [512, 265] on button "Delete group" at bounding box center [502, 257] width 75 height 20
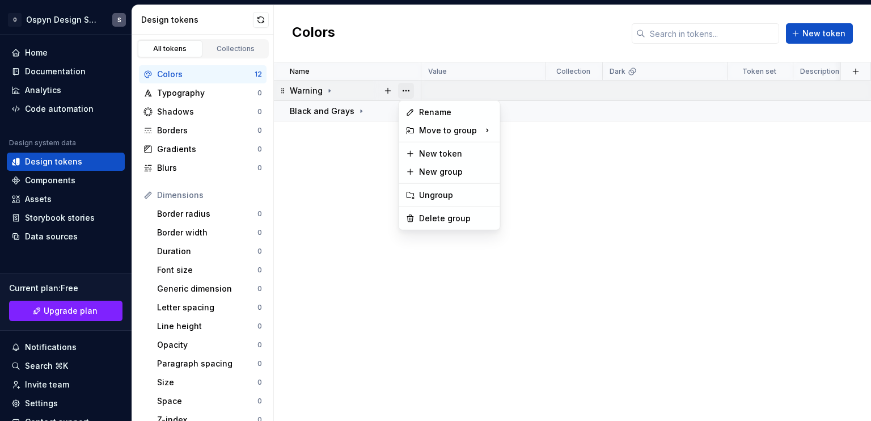
click at [403, 90] on button "button" at bounding box center [406, 91] width 16 height 16
click at [440, 217] on div "Delete group" at bounding box center [456, 218] width 74 height 11
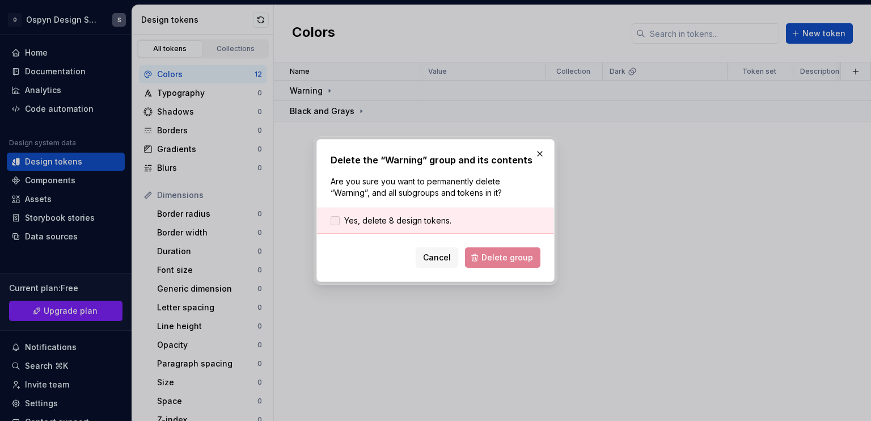
click at [341, 218] on label "Yes, delete 8 design tokens." at bounding box center [390, 220] width 121 height 11
click at [493, 260] on span "Delete group" at bounding box center [507, 257] width 52 height 11
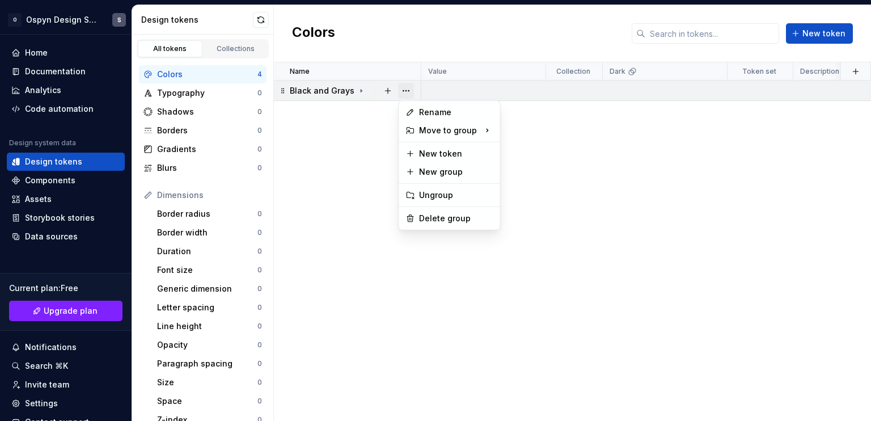
click at [406, 88] on button "button" at bounding box center [406, 91] width 16 height 16
click at [463, 211] on div "Delete group" at bounding box center [449, 218] width 96 height 18
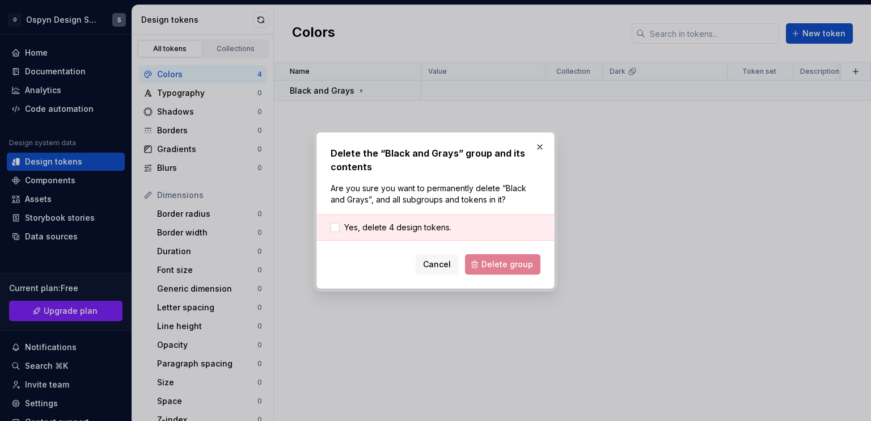
click at [520, 264] on div "Cancel Delete group" at bounding box center [435, 264] width 210 height 20
click at [330, 227] on div at bounding box center [334, 227] width 9 height 9
click at [494, 261] on span "Delete group" at bounding box center [507, 263] width 52 height 11
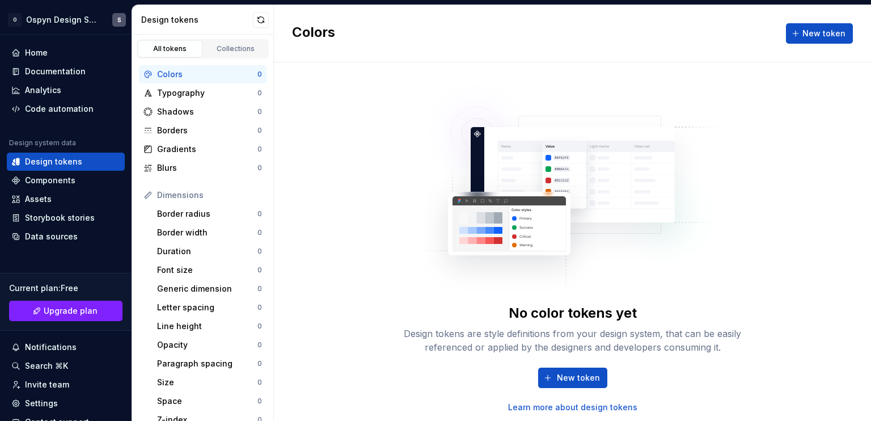
click at [693, 218] on img at bounding box center [572, 183] width 298 height 227
click at [564, 374] on span "New token" at bounding box center [578, 377] width 43 height 11
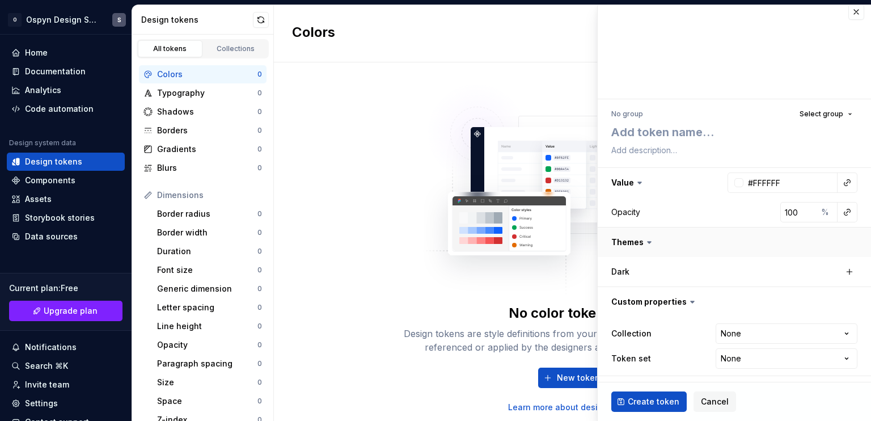
scroll to position [9, 0]
click at [848, 10] on button "button" at bounding box center [856, 11] width 16 height 16
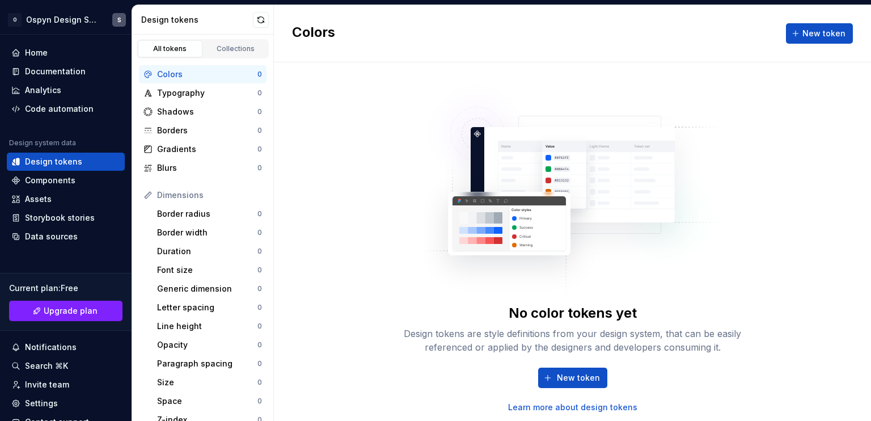
click at [361, 164] on div "No color tokens yet Design tokens are style definitions from your design system…" at bounding box center [572, 241] width 597 height 358
click at [43, 53] on div "Home" at bounding box center [36, 52] width 23 height 11
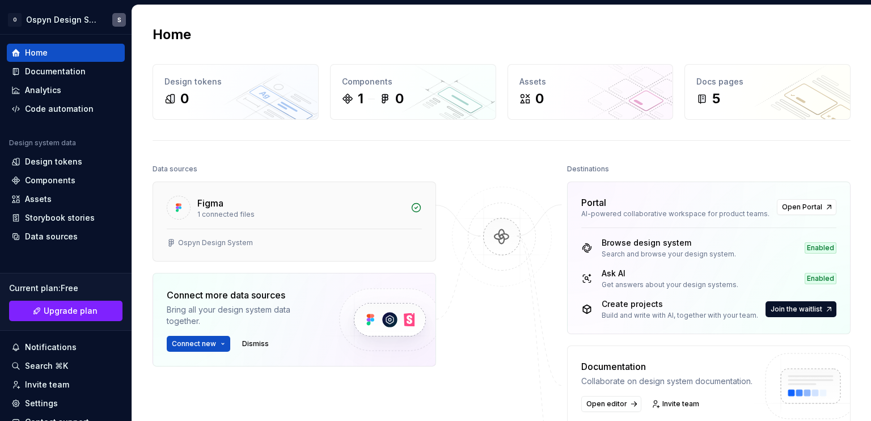
click at [309, 196] on div "Figma" at bounding box center [300, 203] width 206 height 14
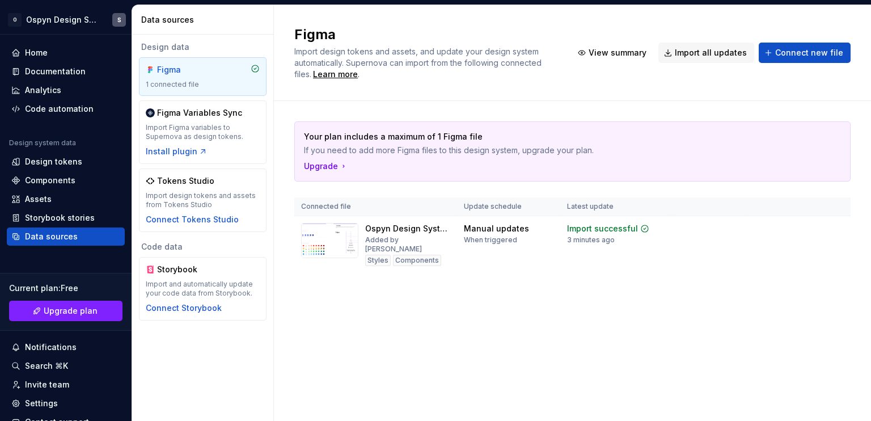
click at [180, 81] on div "1 connected file" at bounding box center [203, 84] width 114 height 9
click at [184, 151] on div "Install plugin" at bounding box center [177, 151] width 62 height 11
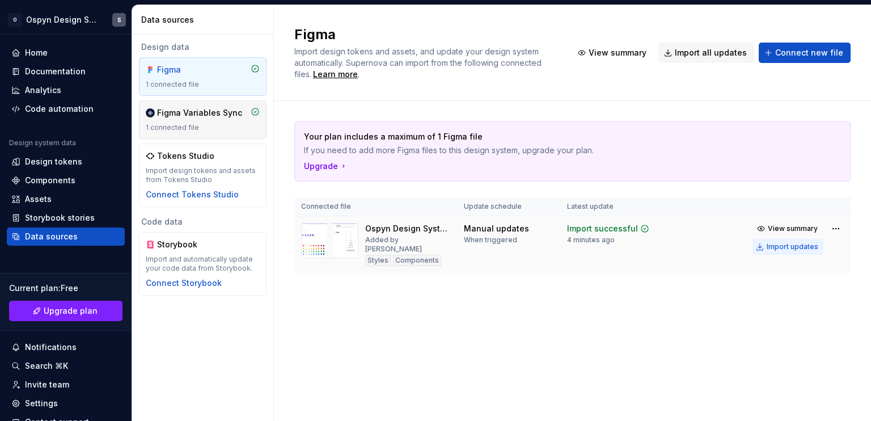
click at [775, 246] on div "Import updates" at bounding box center [792, 246] width 52 height 9
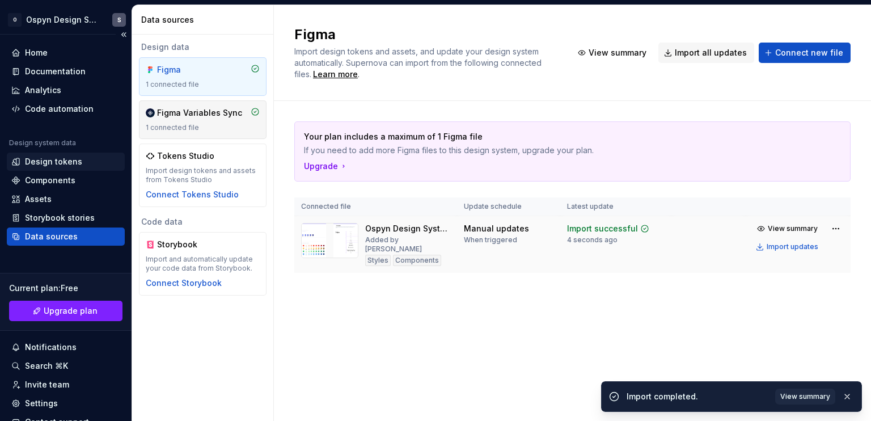
click at [59, 161] on div "Design tokens" at bounding box center [53, 161] width 57 height 11
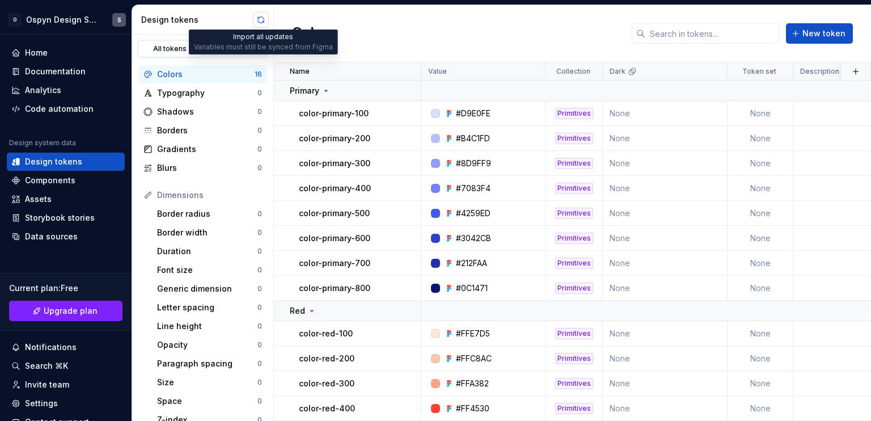
click at [257, 20] on button "button" at bounding box center [261, 20] width 16 height 16
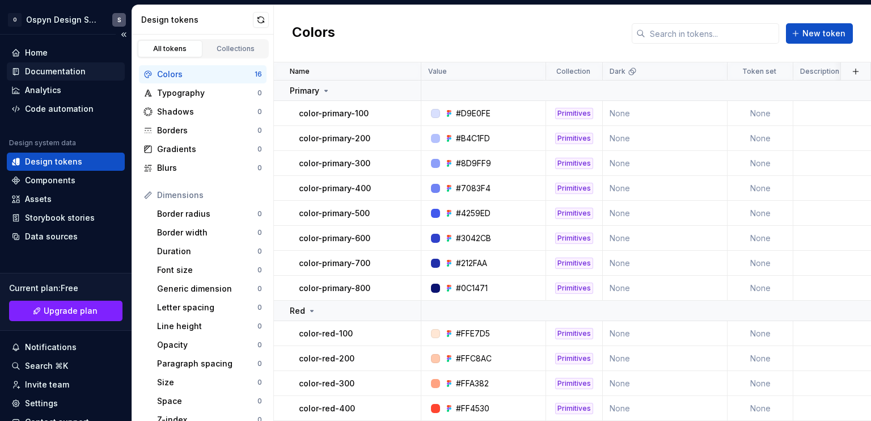
click at [57, 71] on div "Documentation" at bounding box center [55, 71] width 61 height 11
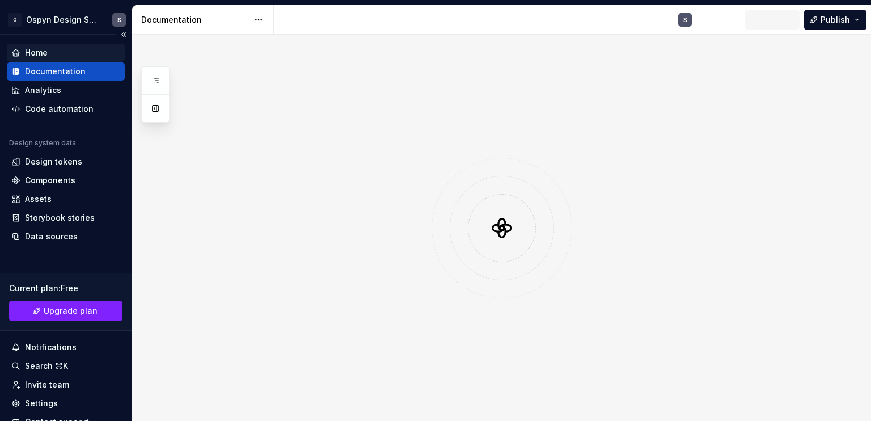
click at [39, 49] on div "Home" at bounding box center [36, 52] width 23 height 11
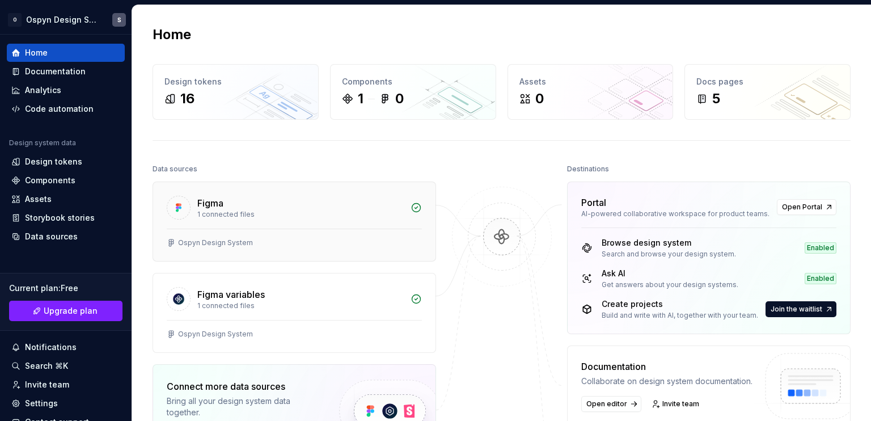
click at [304, 198] on div "Figma" at bounding box center [300, 203] width 206 height 14
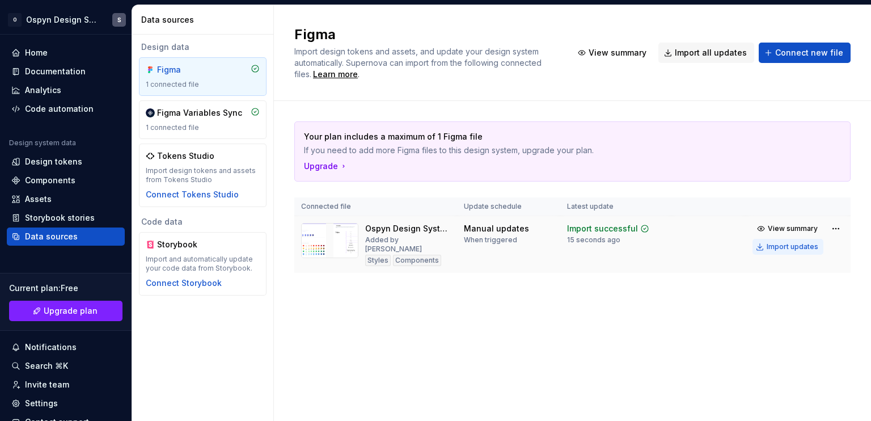
click at [796, 242] on div "Import updates" at bounding box center [792, 246] width 52 height 9
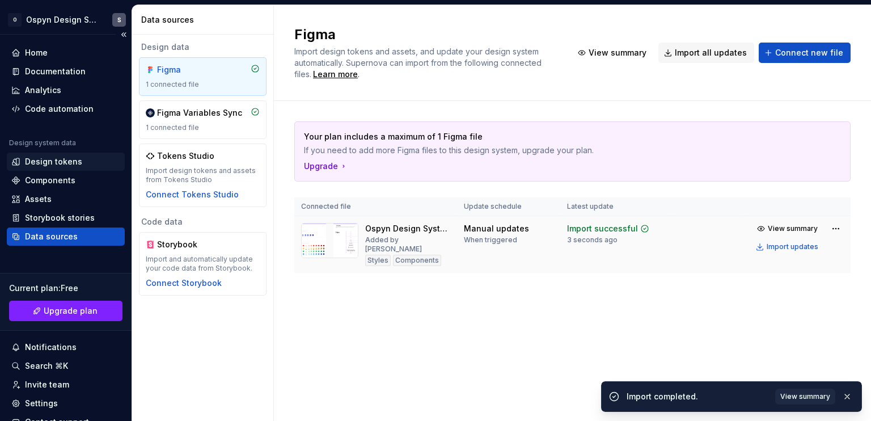
click at [42, 158] on div "Design tokens" at bounding box center [53, 161] width 57 height 11
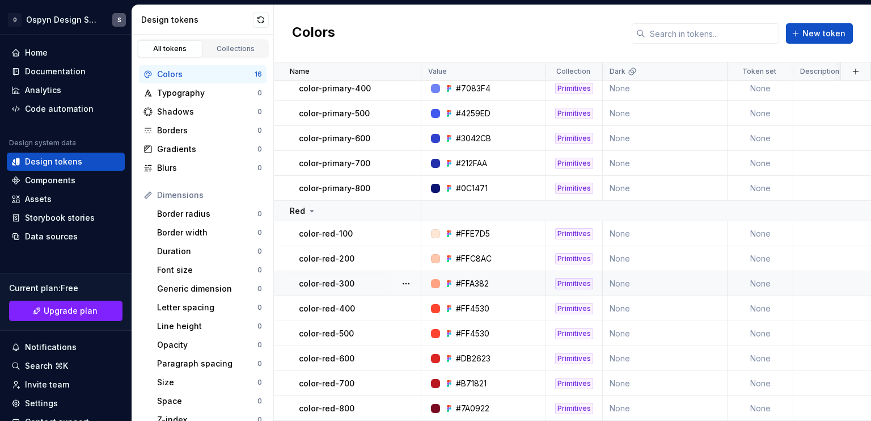
scroll to position [105, 0]
click at [308, 206] on icon at bounding box center [311, 210] width 9 height 9
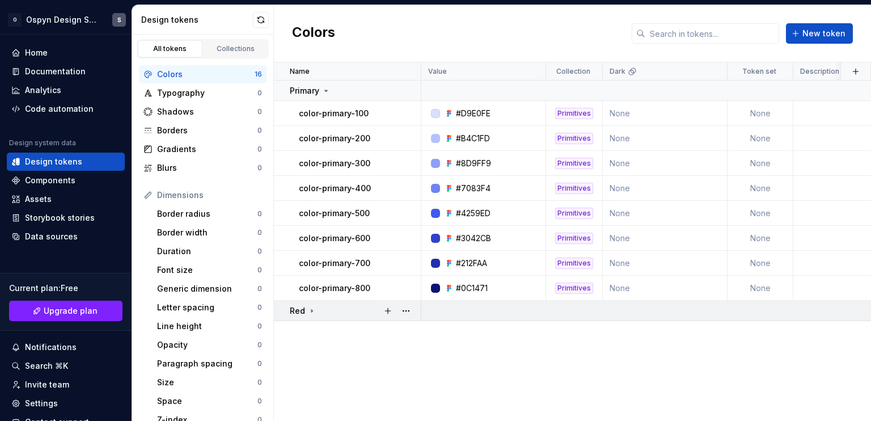
click at [311, 311] on icon at bounding box center [311, 310] width 1 height 3
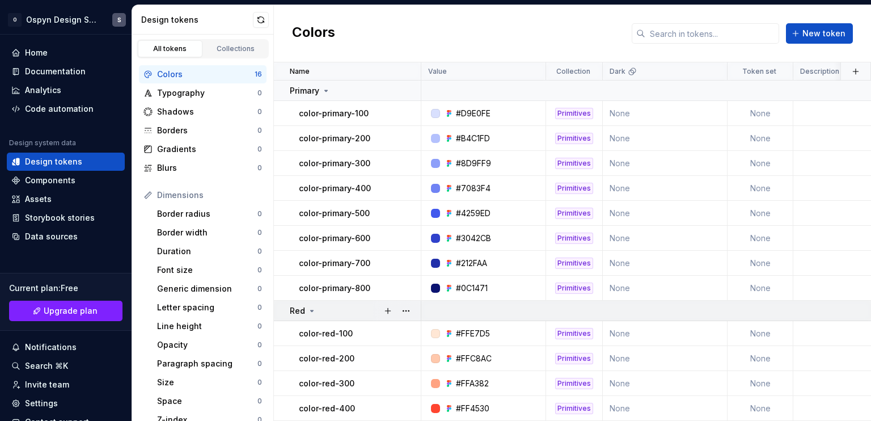
click at [312, 310] on icon at bounding box center [311, 310] width 9 height 9
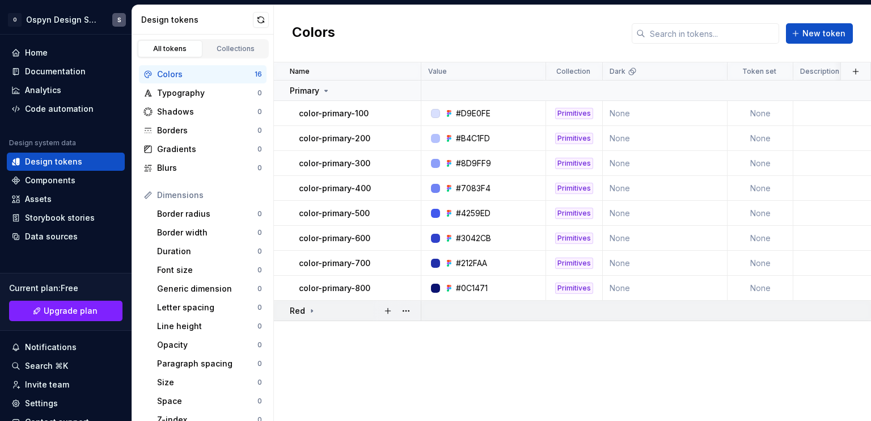
click at [310, 308] on icon at bounding box center [311, 310] width 9 height 9
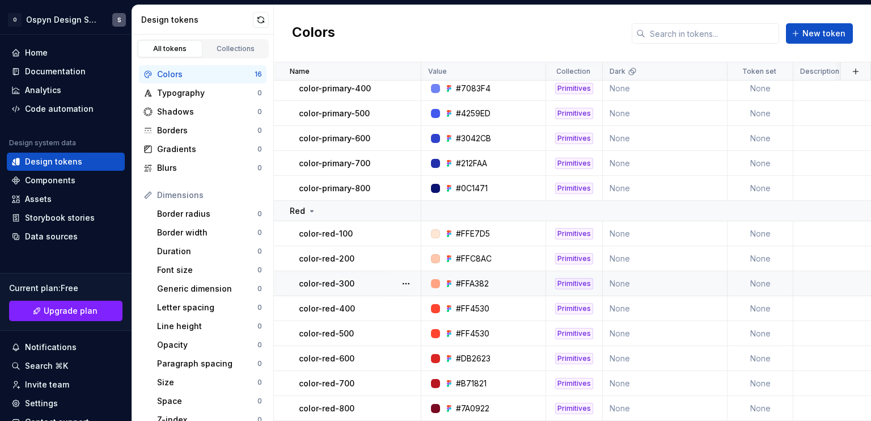
scroll to position [105, 0]
click at [260, 24] on button "button" at bounding box center [261, 20] width 16 height 16
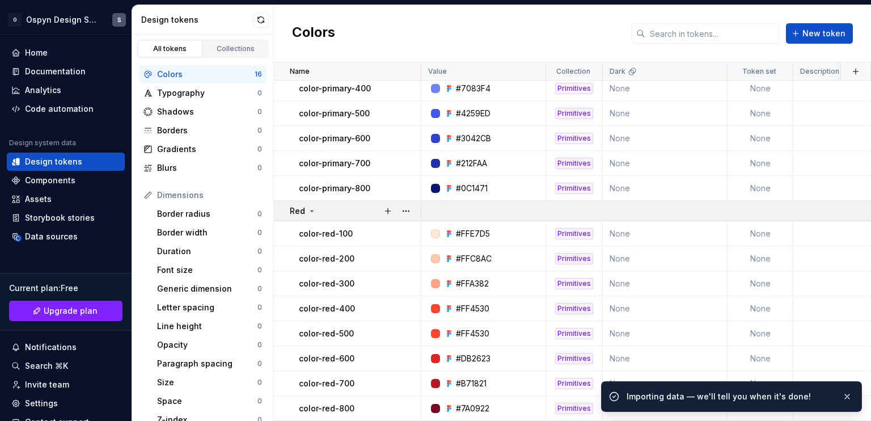
click at [299, 205] on p "Red" at bounding box center [297, 210] width 15 height 11
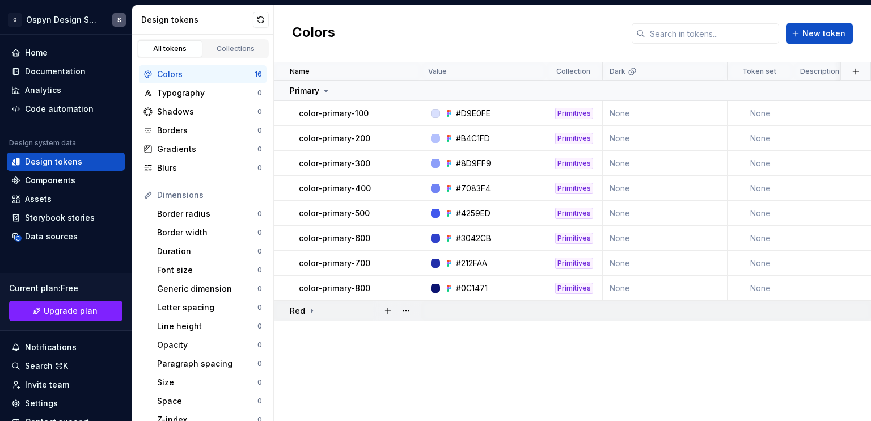
click at [298, 312] on p "Red" at bounding box center [297, 310] width 15 height 11
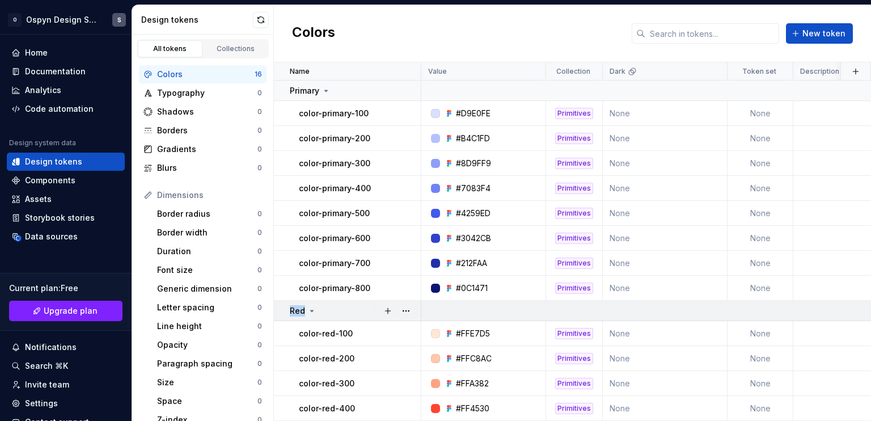
click at [297, 312] on p "Red" at bounding box center [297, 310] width 15 height 11
click at [413, 311] on button "button" at bounding box center [406, 311] width 16 height 16
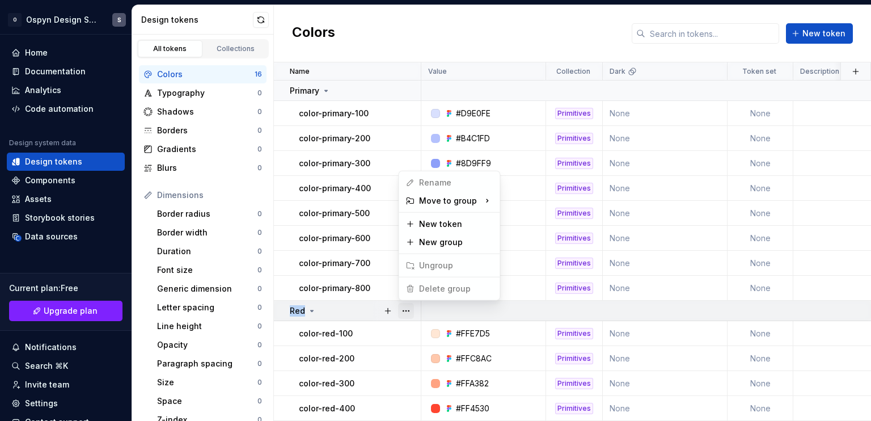
click at [413, 310] on button "button" at bounding box center [406, 311] width 16 height 16
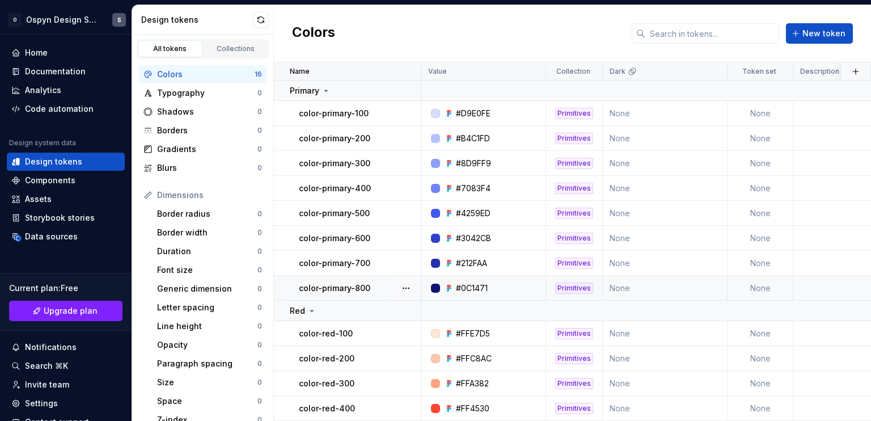
click at [280, 284] on td "color-primary-800" at bounding box center [347, 287] width 147 height 25
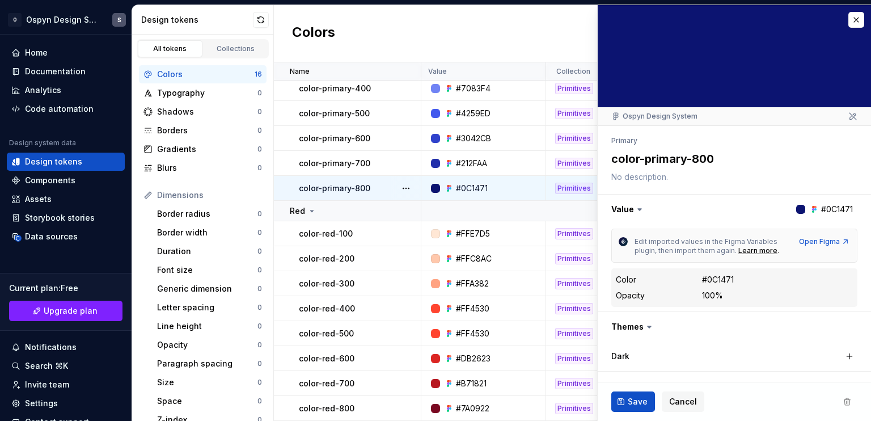
type textarea "*"
click at [848, 19] on button "button" at bounding box center [856, 20] width 16 height 16
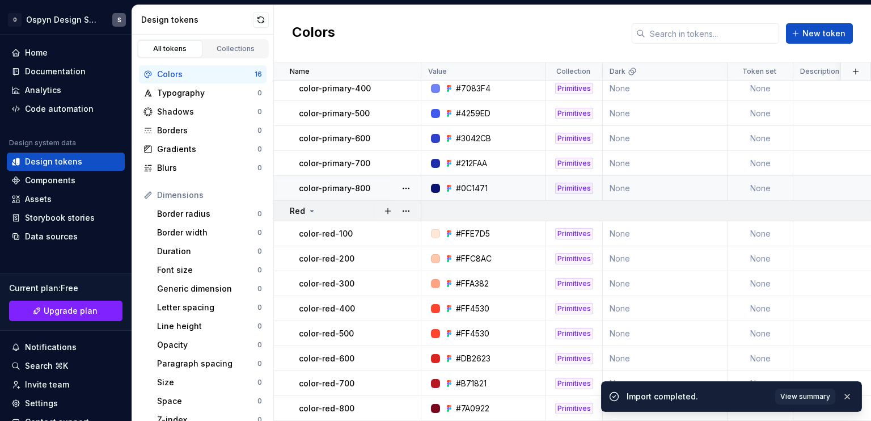
scroll to position [105, 0]
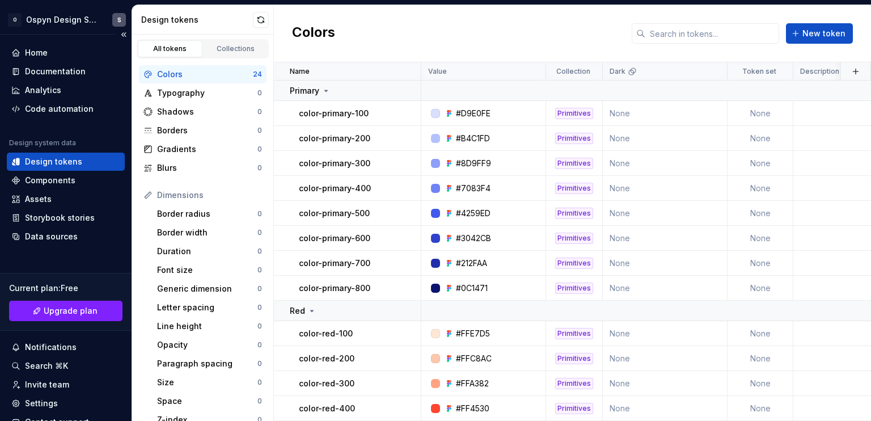
click at [80, 164] on div "Design tokens" at bounding box center [65, 161] width 109 height 11
click at [40, 156] on div "Design tokens" at bounding box center [53, 161] width 57 height 11
click at [44, 174] on div "Components" at bounding box center [66, 180] width 118 height 18
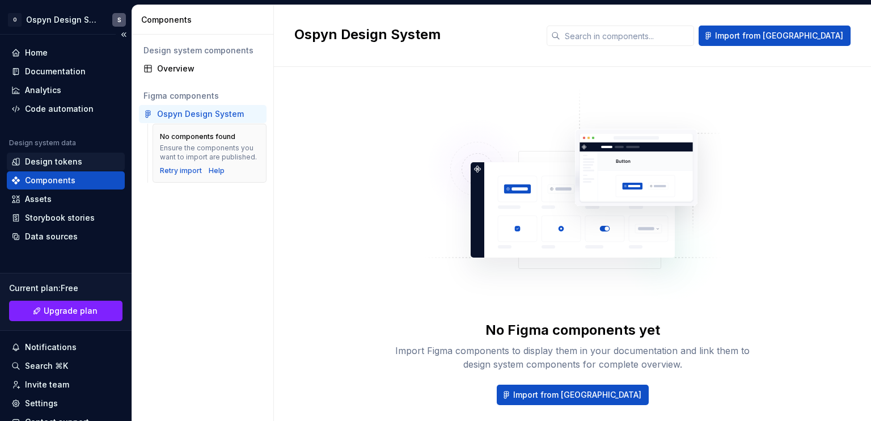
click at [52, 152] on div "Design tokens" at bounding box center [66, 161] width 118 height 18
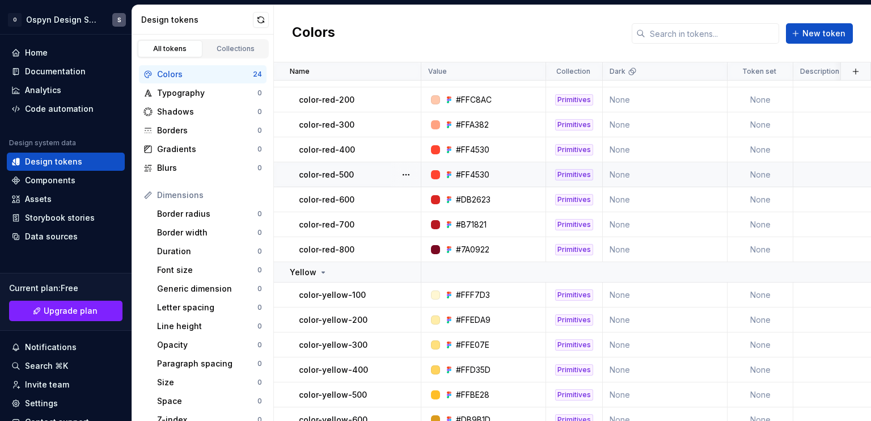
scroll to position [325, 0]
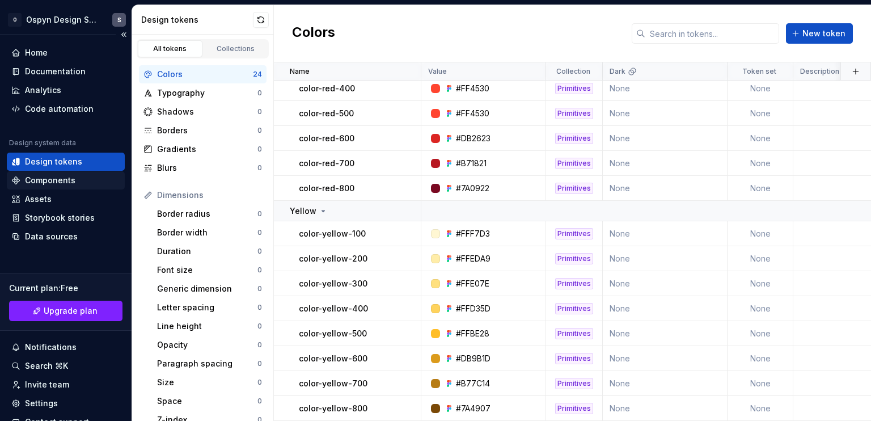
click at [66, 184] on div "Components" at bounding box center [50, 180] width 50 height 11
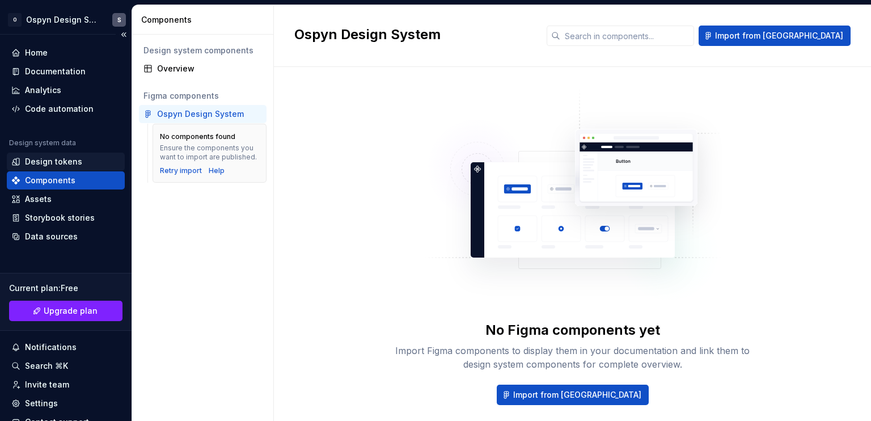
click at [59, 163] on div "Design tokens" at bounding box center [53, 161] width 57 height 11
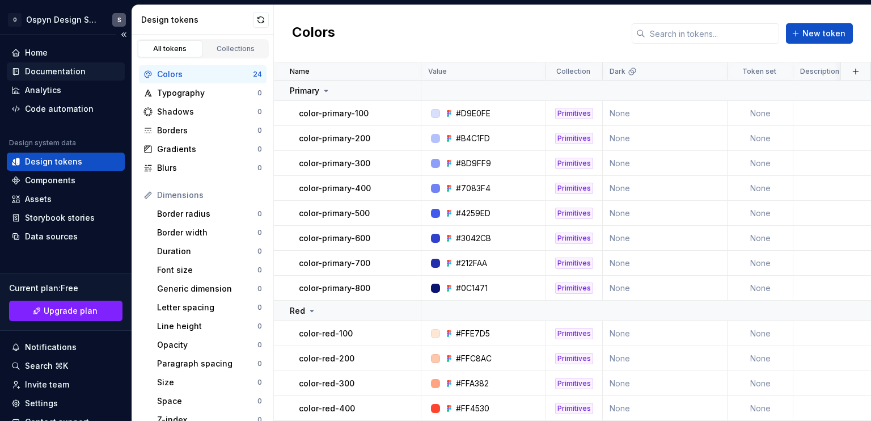
click at [46, 68] on div "Documentation" at bounding box center [55, 71] width 61 height 11
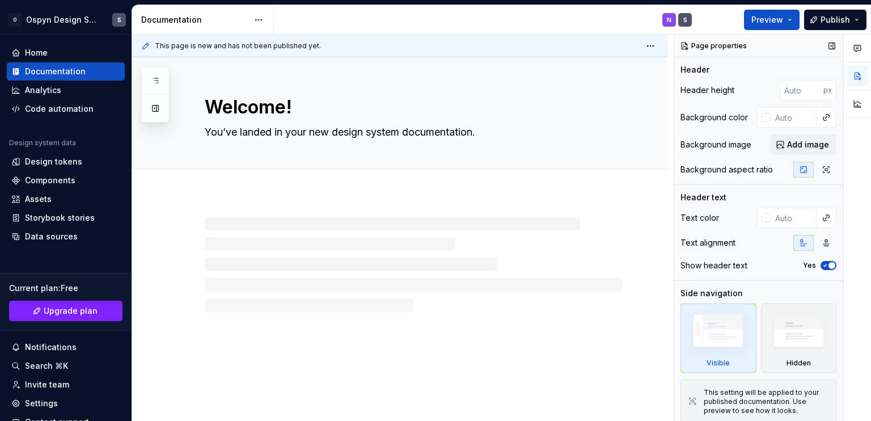
type textarea "*"
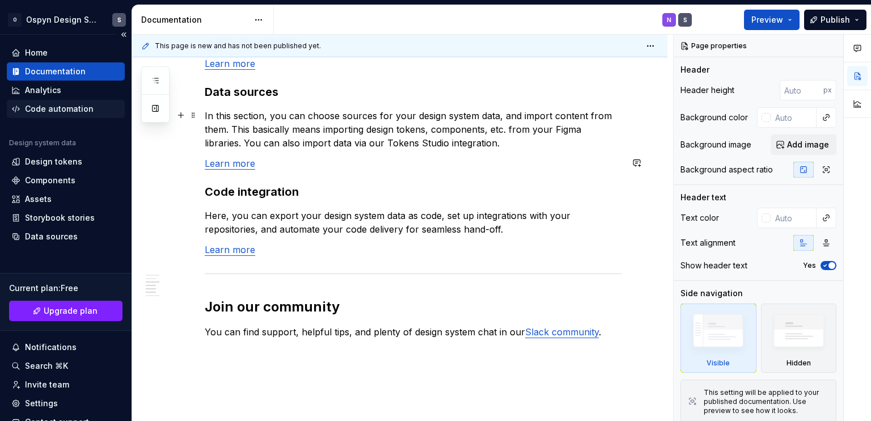
scroll to position [712, 0]
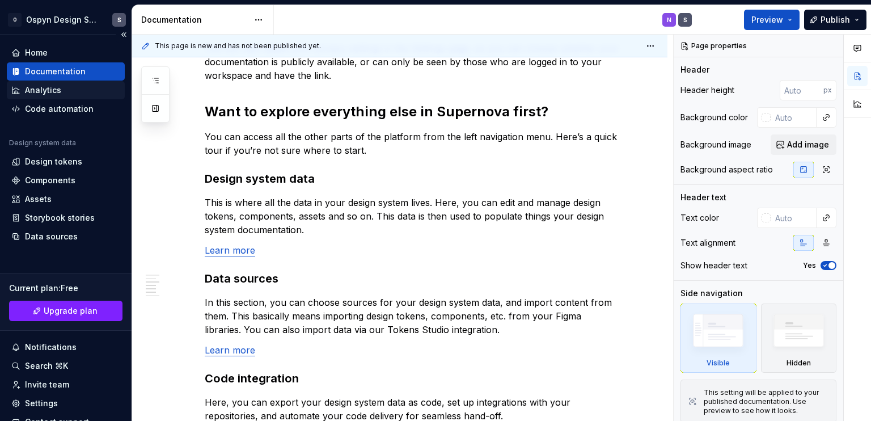
click at [36, 82] on div "Analytics" at bounding box center [66, 90] width 118 height 18
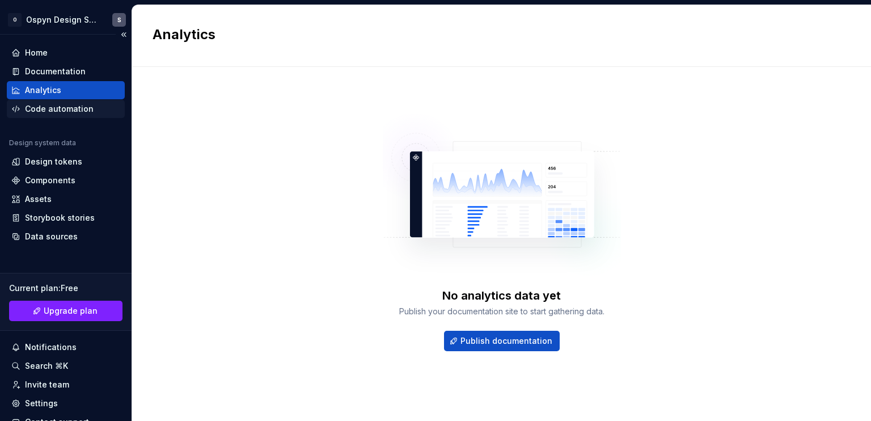
click at [61, 113] on div "Code automation" at bounding box center [59, 108] width 69 height 11
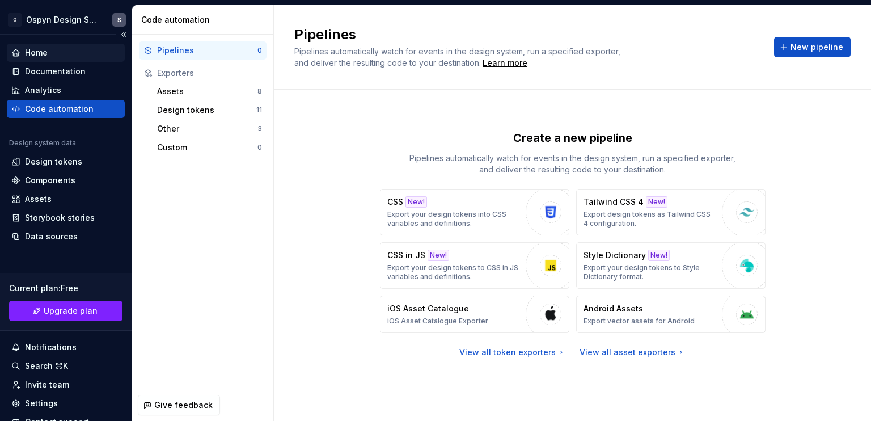
click at [37, 49] on div "Home" at bounding box center [36, 52] width 23 height 11
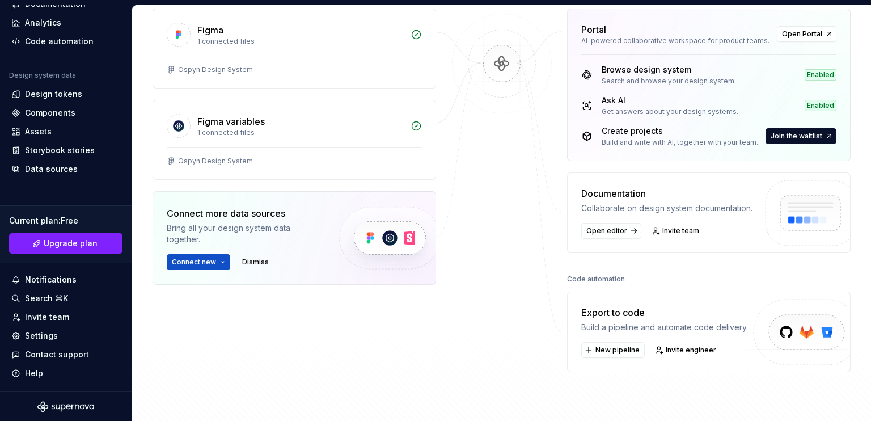
scroll to position [170, 0]
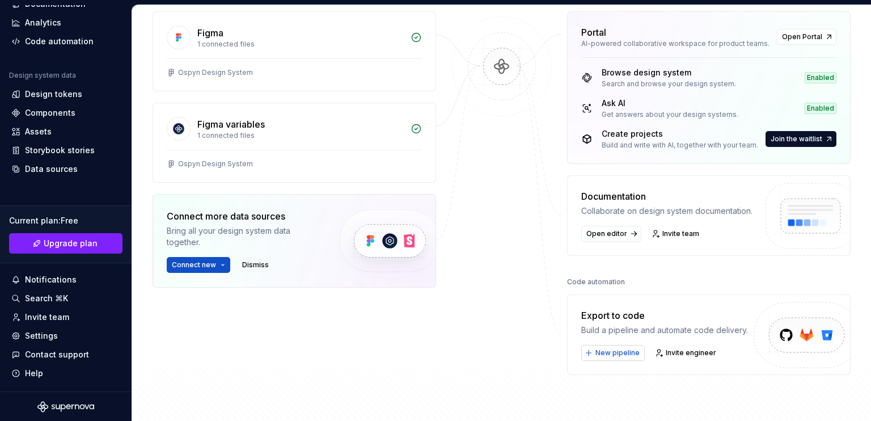
click at [612, 345] on button "New pipeline" at bounding box center [612, 353] width 63 height 16
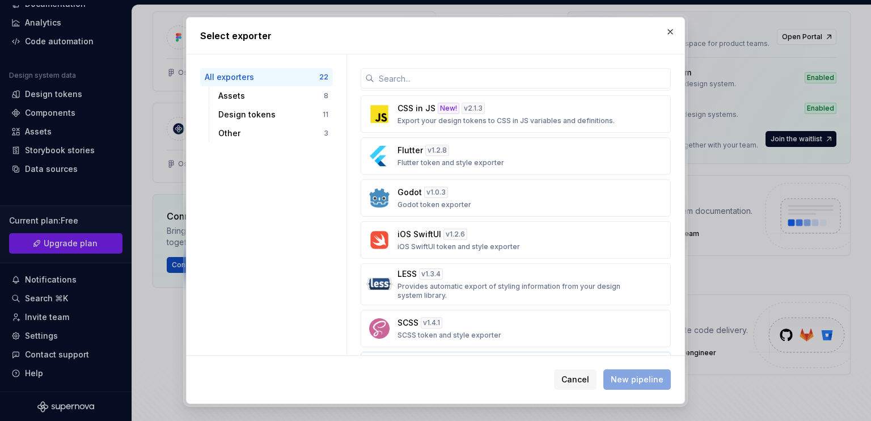
scroll to position [732, 0]
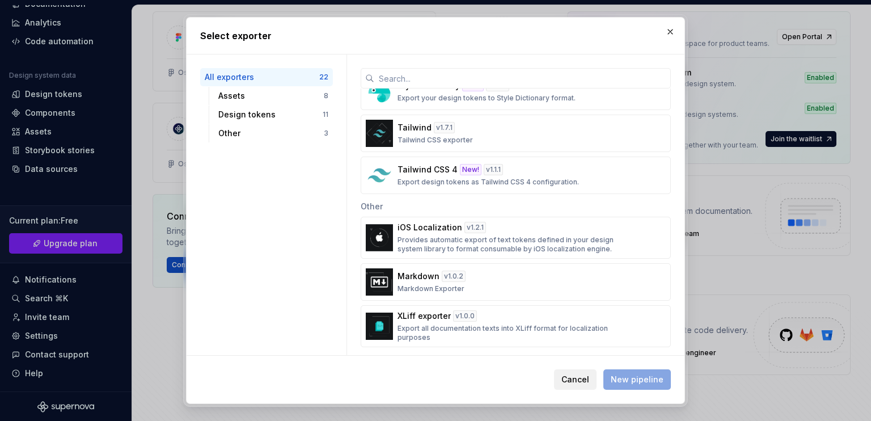
click at [574, 378] on span "Cancel" at bounding box center [575, 379] width 28 height 11
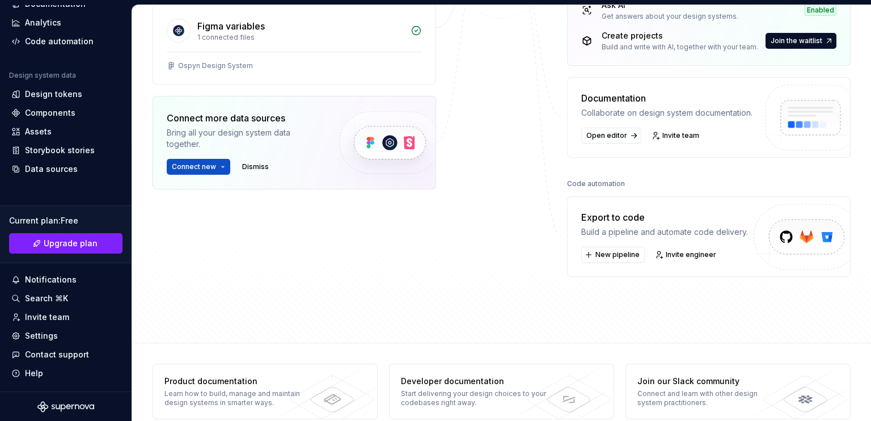
scroll to position [283, 0]
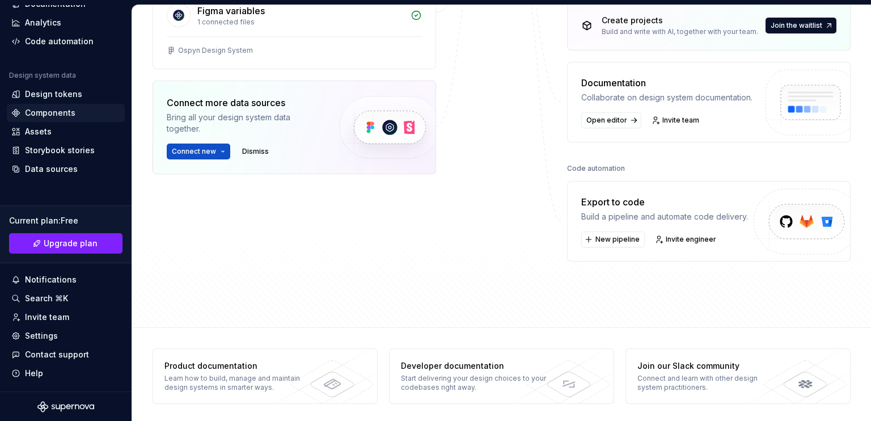
click at [34, 117] on div "Components" at bounding box center [50, 112] width 50 height 11
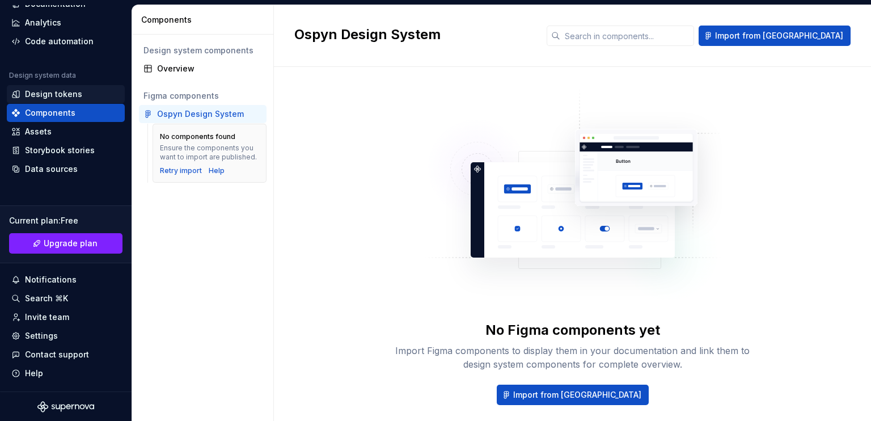
click at [19, 93] on icon at bounding box center [15, 94] width 7 height 7
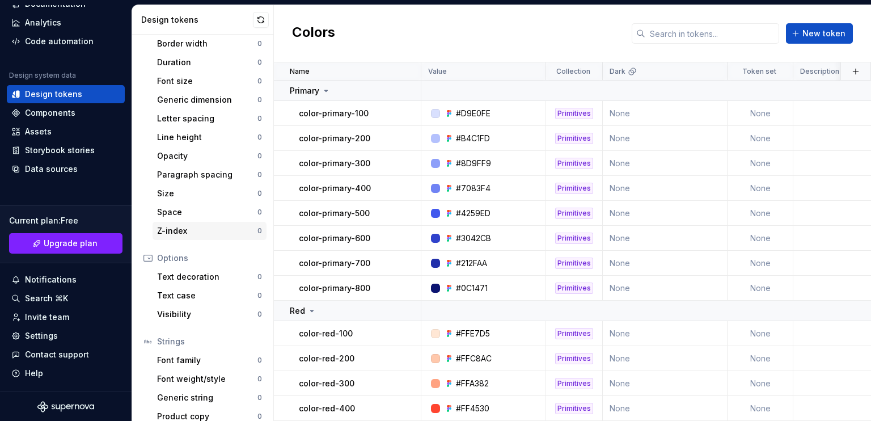
scroll to position [200, 0]
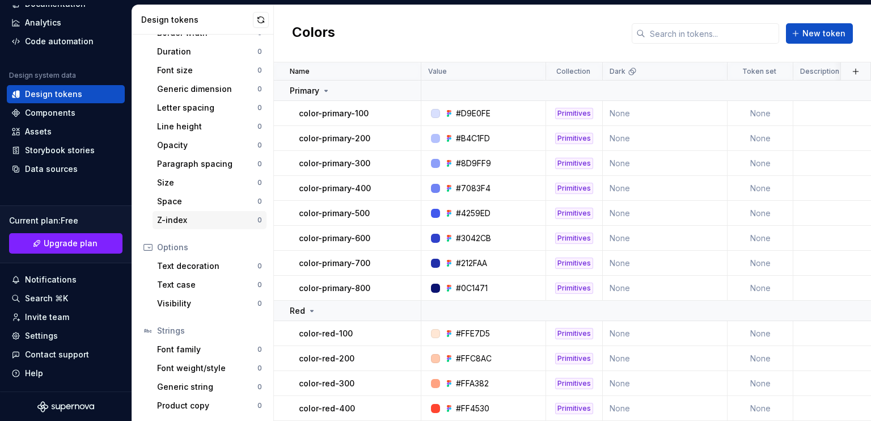
click at [200, 222] on div "Z-index" at bounding box center [207, 219] width 100 height 11
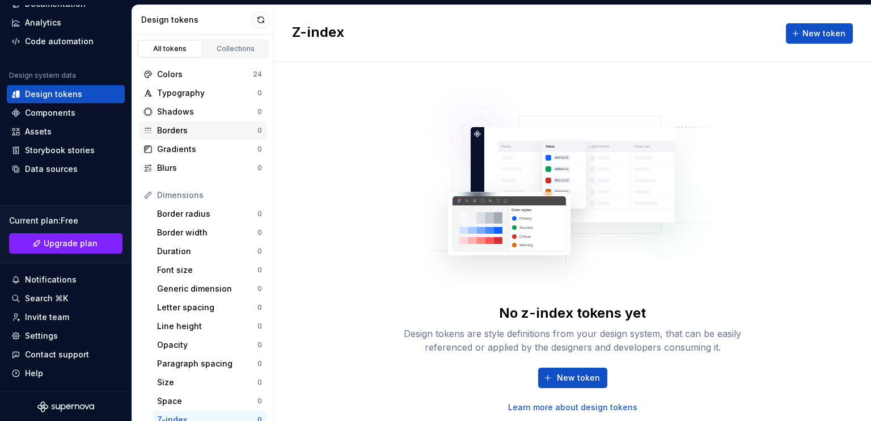
click at [177, 125] on div "Borders" at bounding box center [207, 130] width 100 height 11
click at [204, 152] on div "Gradients" at bounding box center [207, 148] width 100 height 11
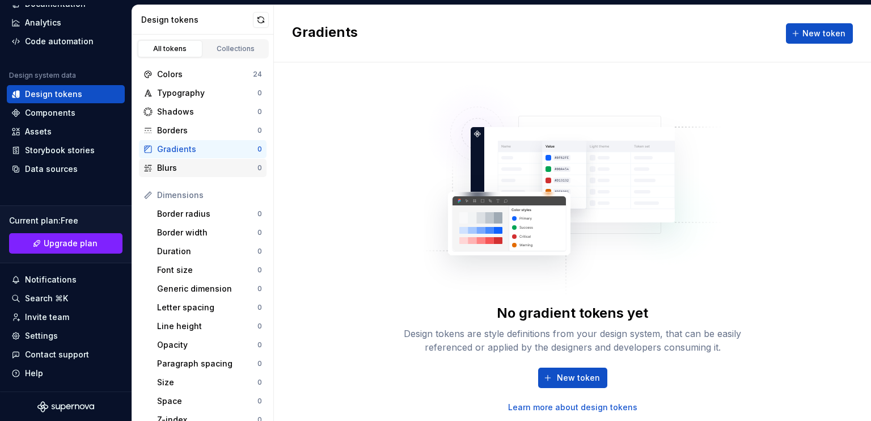
click at [194, 167] on div "Blurs" at bounding box center [207, 167] width 100 height 11
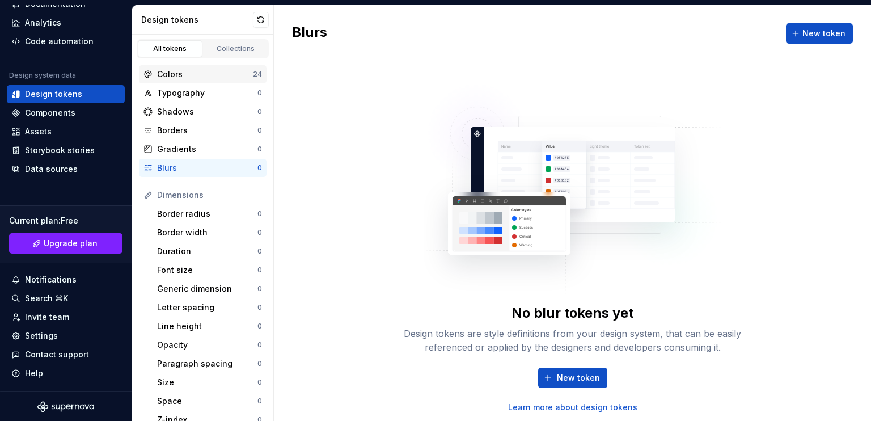
click at [193, 72] on div "Colors" at bounding box center [205, 74] width 96 height 11
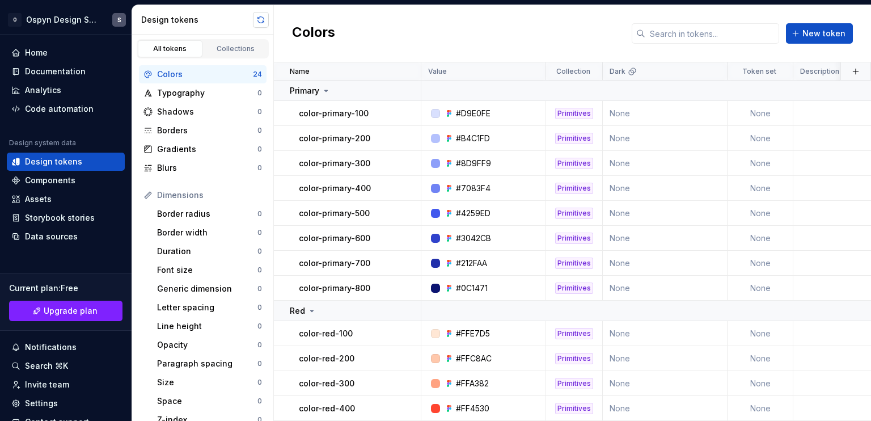
click at [258, 18] on button "button" at bounding box center [261, 20] width 16 height 16
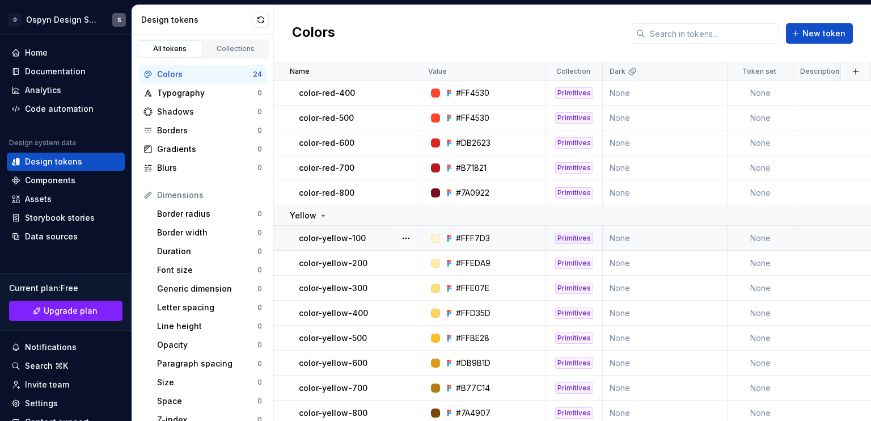
scroll to position [325, 0]
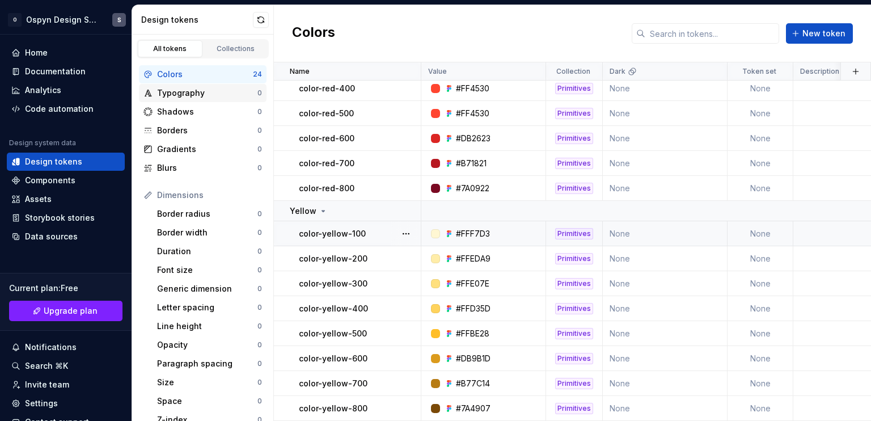
click at [191, 92] on div "Typography" at bounding box center [207, 92] width 100 height 11
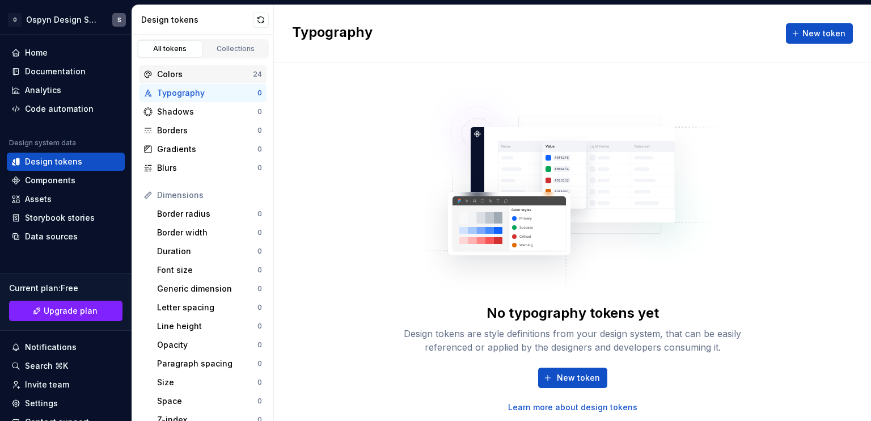
click at [180, 77] on div "Colors" at bounding box center [205, 74] width 96 height 11
